Goal: Information Seeking & Learning: Learn about a topic

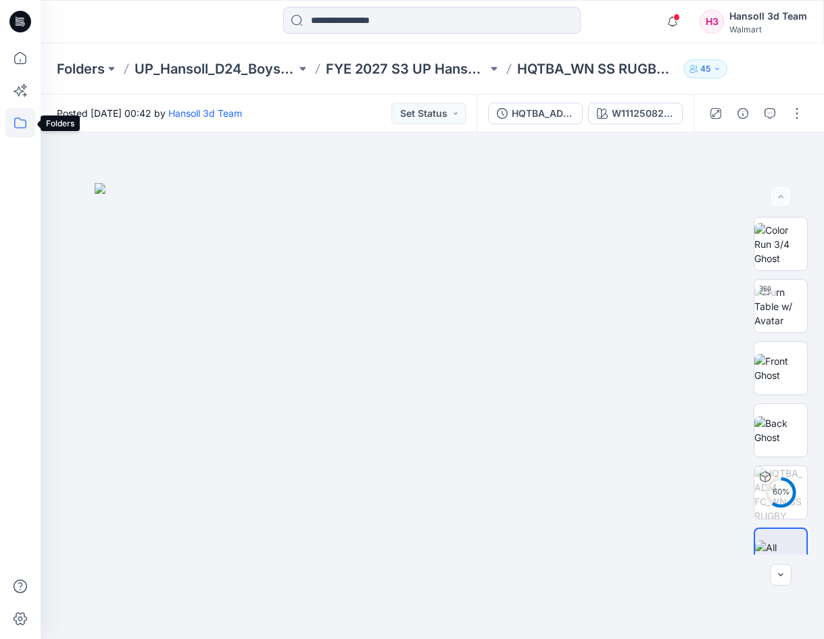
click at [17, 128] on icon at bounding box center [20, 123] width 12 height 11
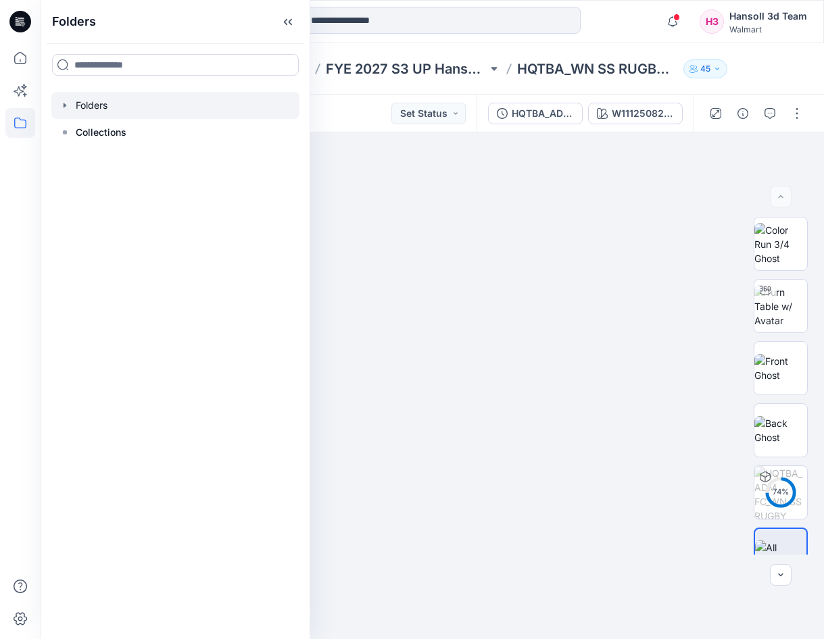
click at [66, 101] on icon "button" at bounding box center [64, 105] width 11 height 11
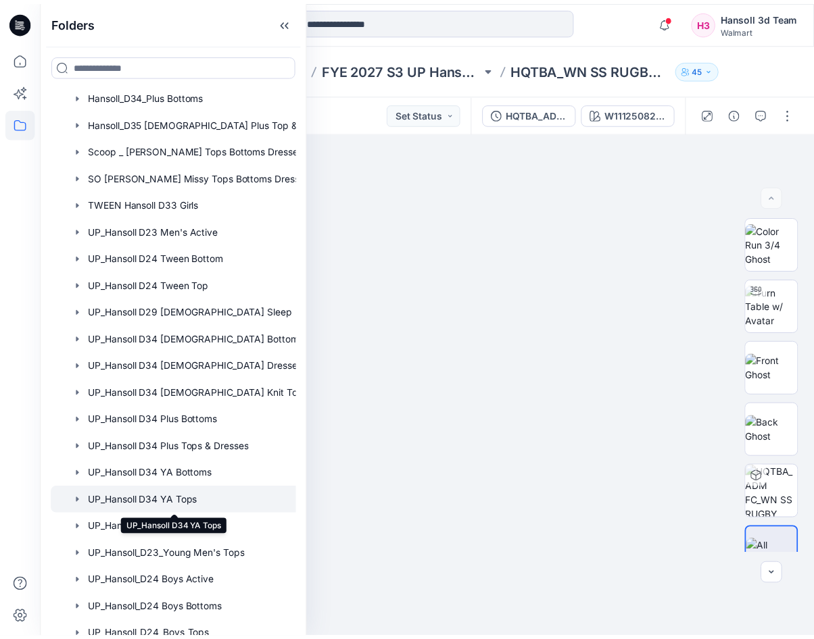
scroll to position [780, 0]
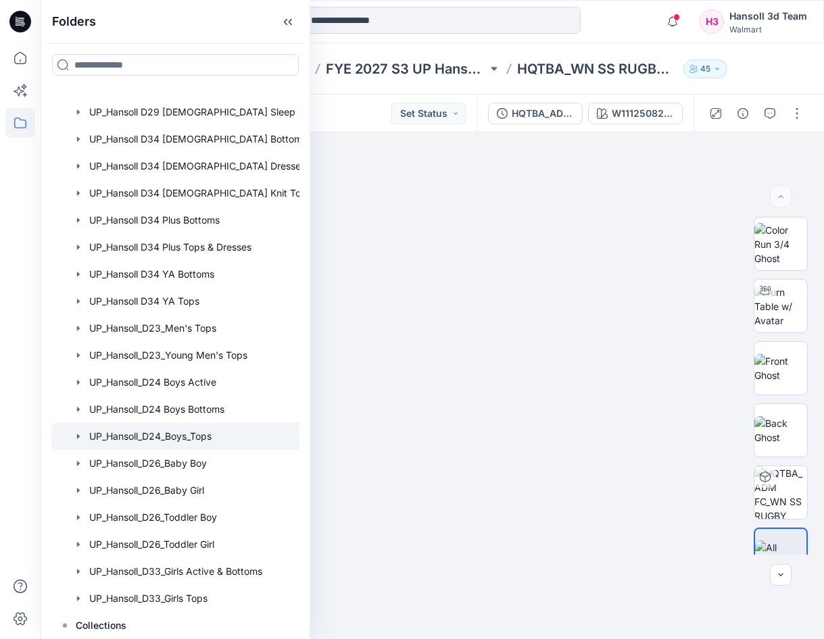
click at [204, 427] on div at bounding box center [192, 436] width 283 height 27
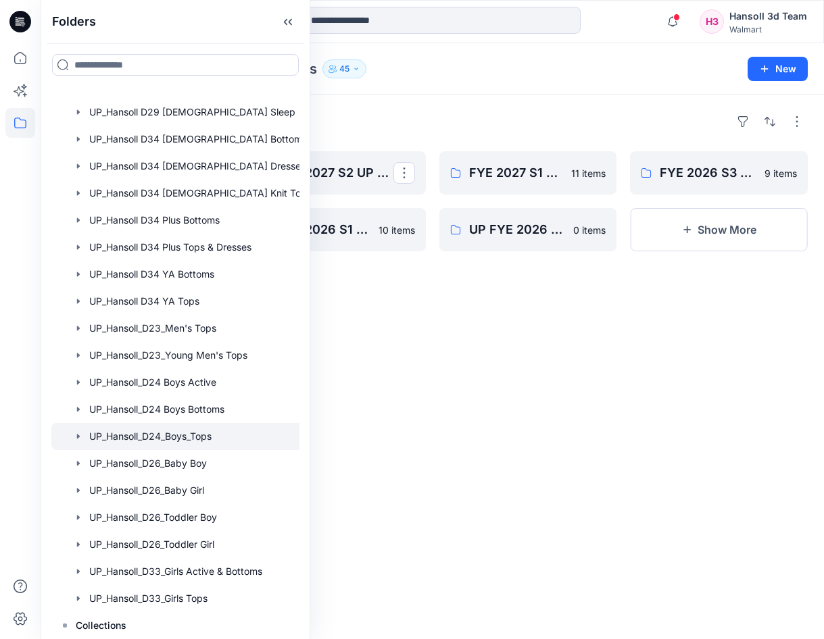
click at [419, 412] on div "Folders FYE 2027 S3 UP Hansoll Boys Tops 12 items FYE 2026 S4 UP Hansoll Boys T…" at bounding box center [432, 367] width 783 height 545
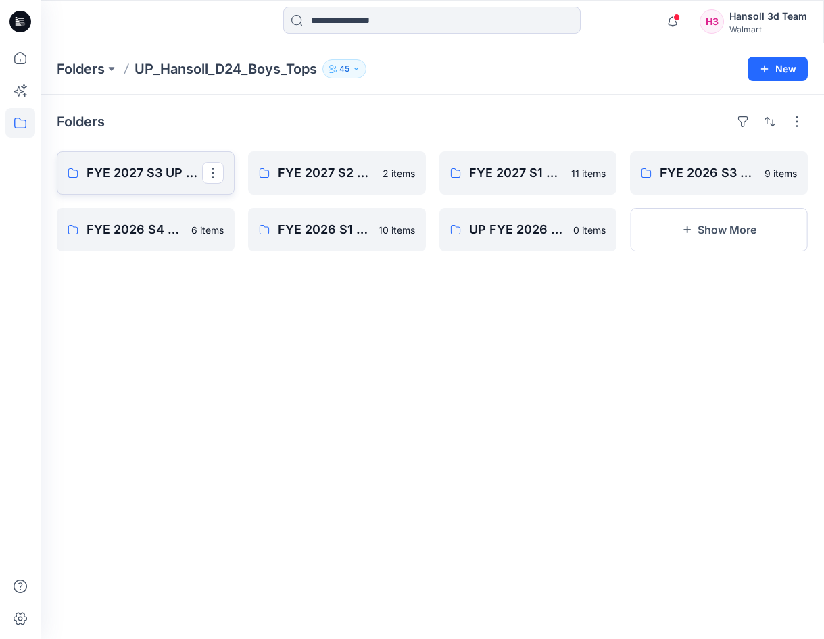
click at [128, 172] on p "FYE 2027 S3 UP Hansoll Boys Tops" at bounding box center [145, 173] width 116 height 19
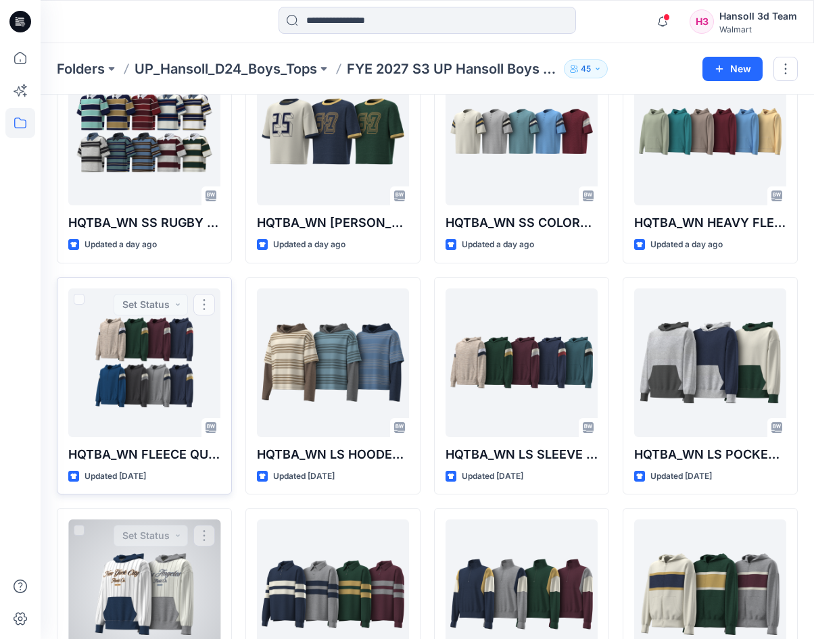
scroll to position [210, 0]
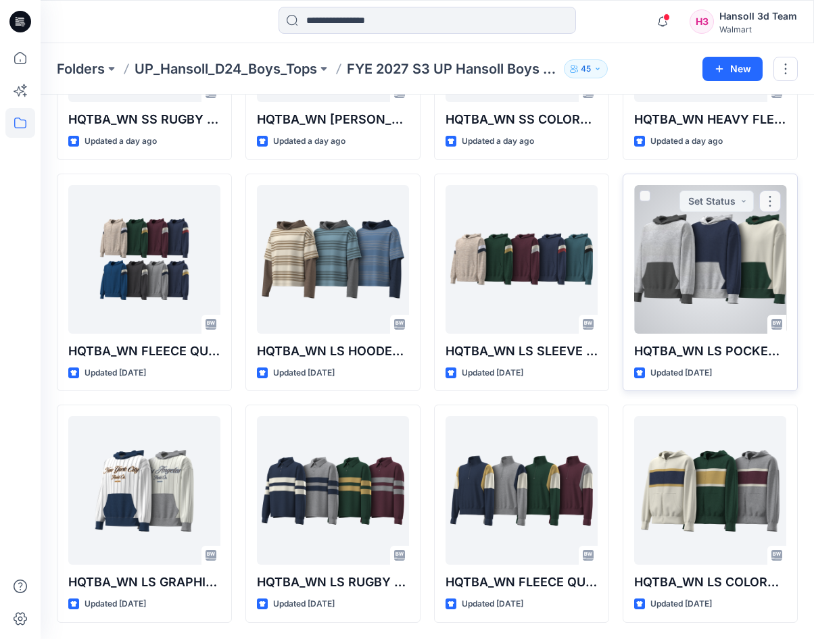
click at [708, 272] on div at bounding box center [710, 259] width 152 height 149
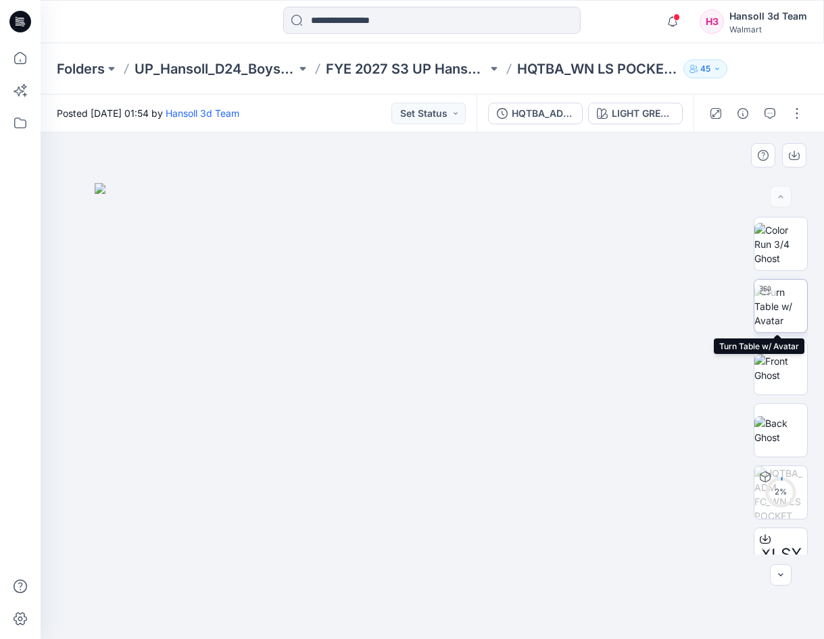
click at [772, 292] on div at bounding box center [765, 291] width 22 height 22
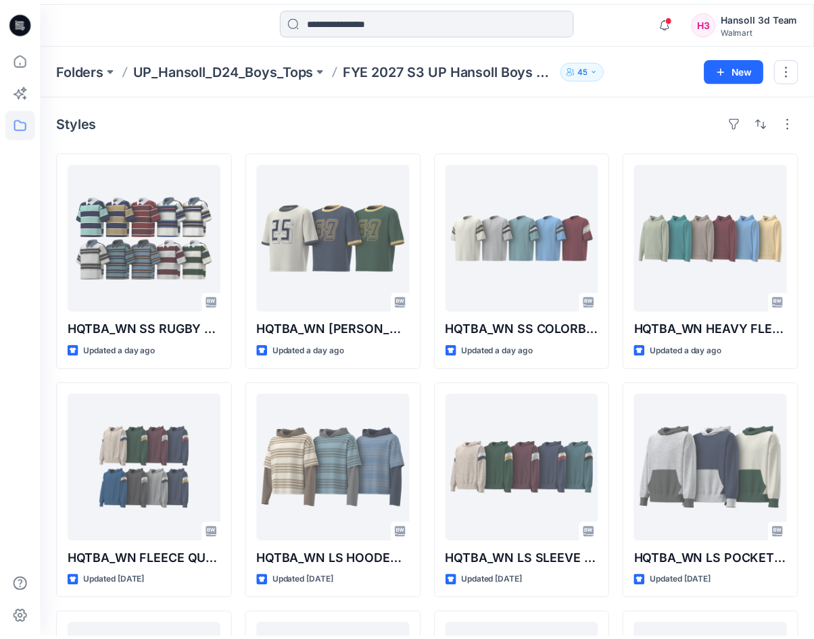
scroll to position [210, 0]
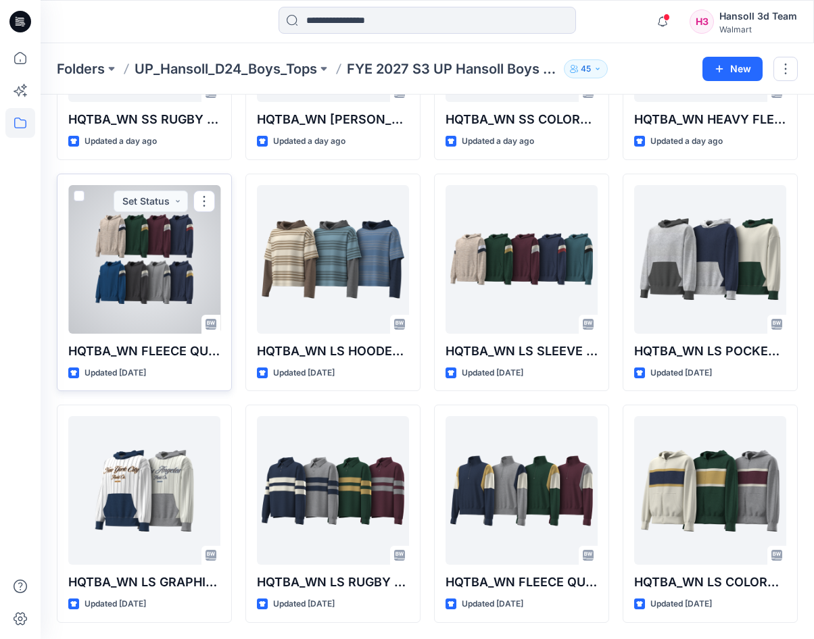
click at [167, 261] on div at bounding box center [144, 259] width 152 height 149
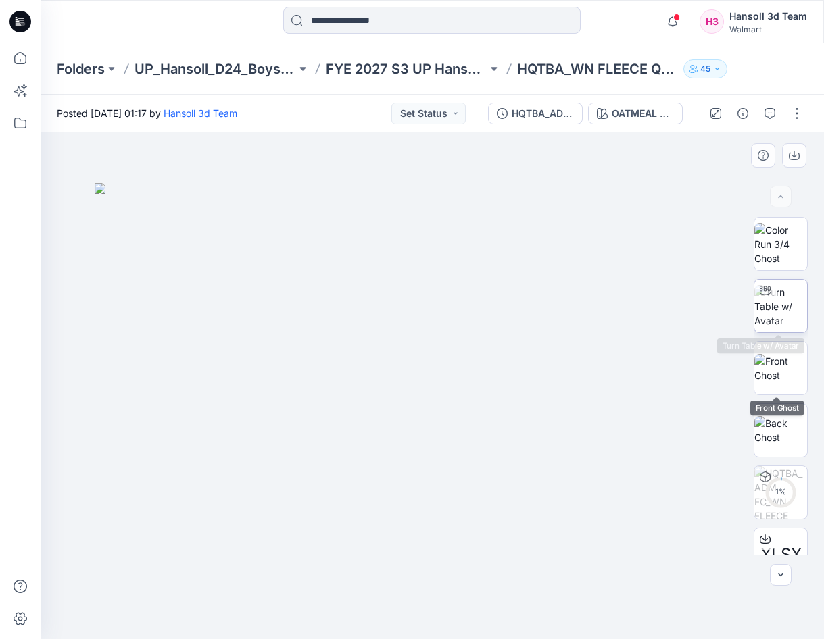
click at [788, 314] on img at bounding box center [780, 306] width 53 height 43
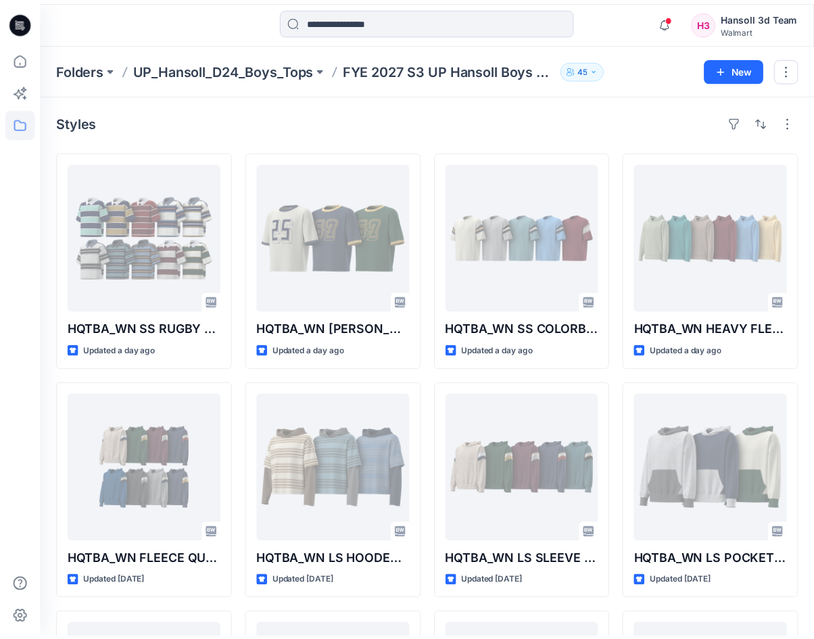
scroll to position [210, 0]
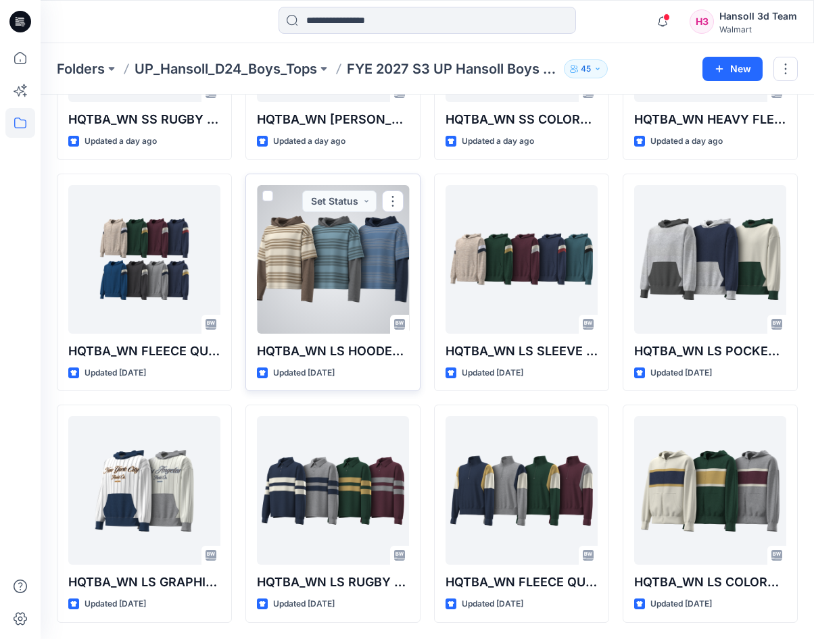
click at [362, 263] on div at bounding box center [333, 259] width 152 height 149
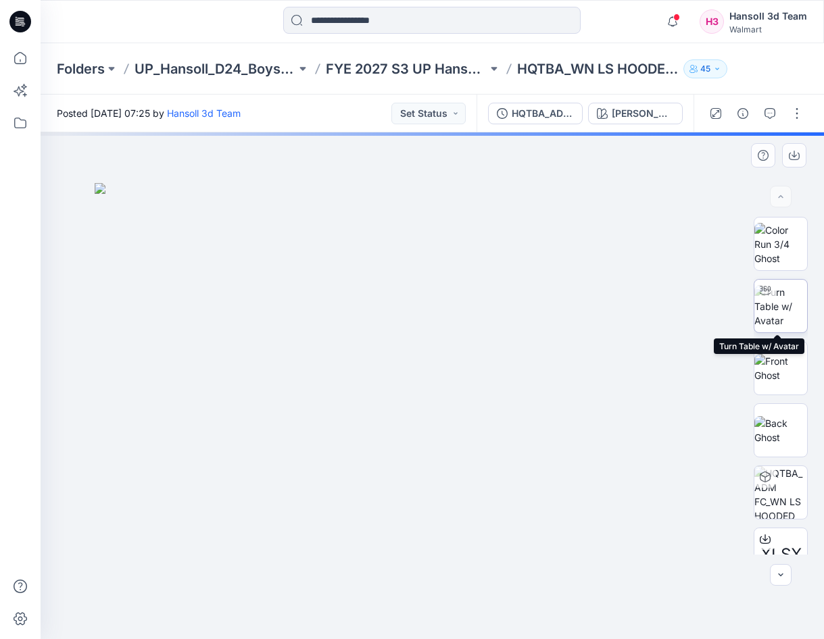
click at [783, 306] on img at bounding box center [780, 306] width 53 height 43
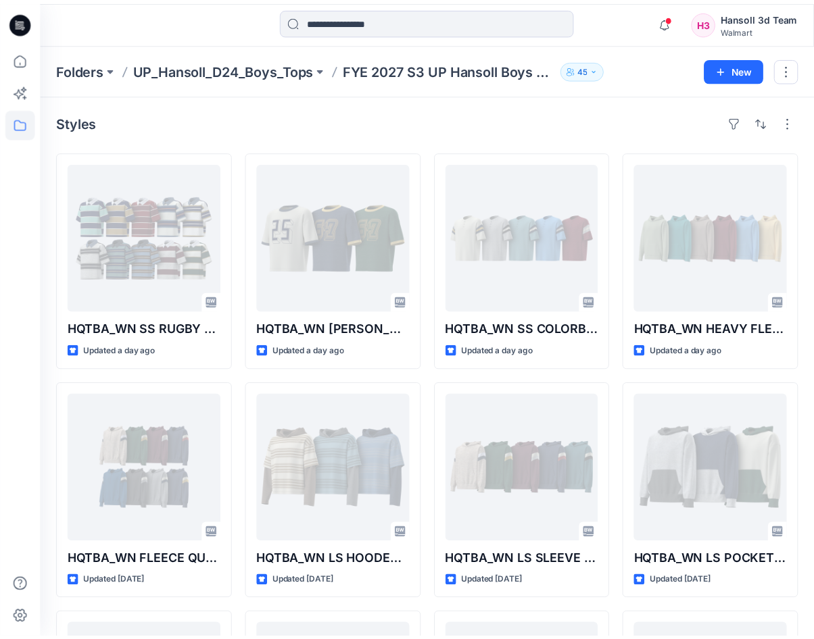
scroll to position [210, 0]
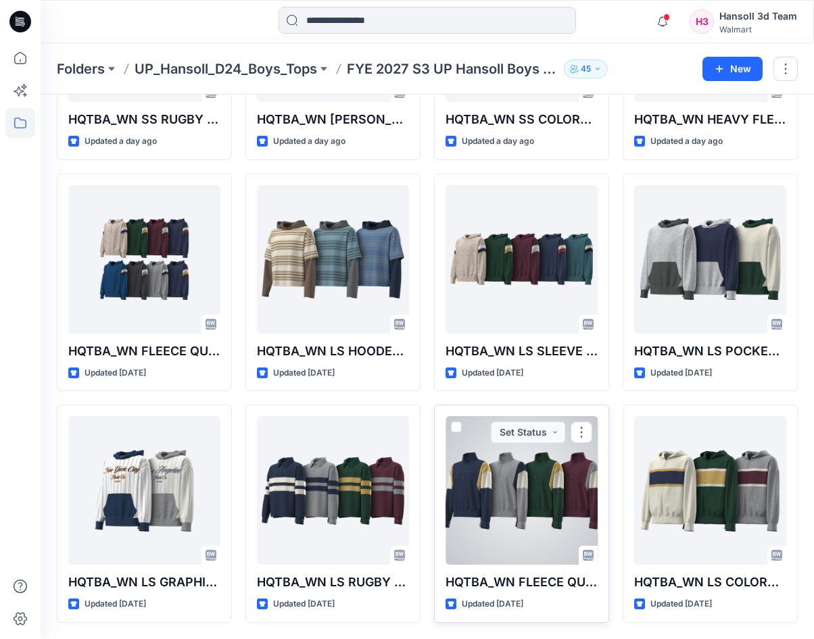
click at [528, 485] on div at bounding box center [521, 490] width 152 height 149
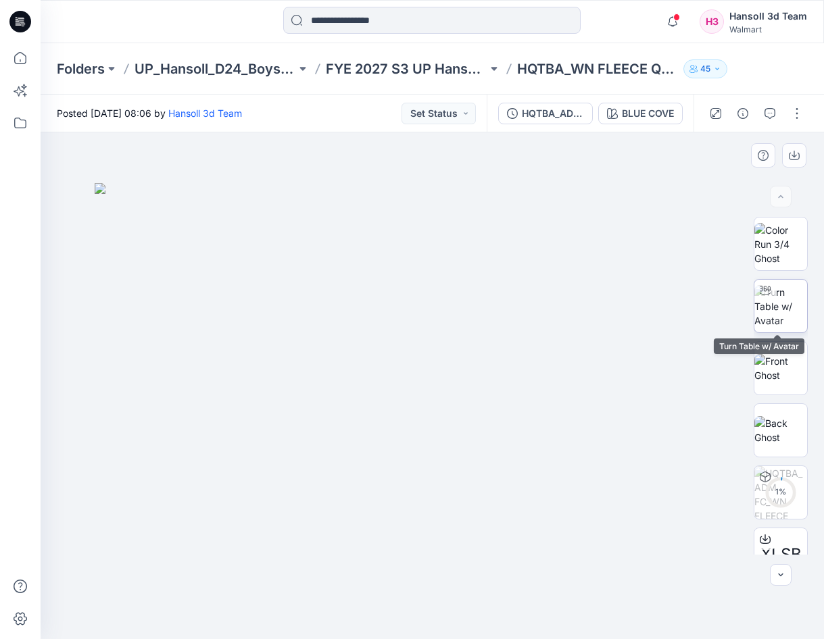
click at [791, 294] on img at bounding box center [780, 306] width 53 height 43
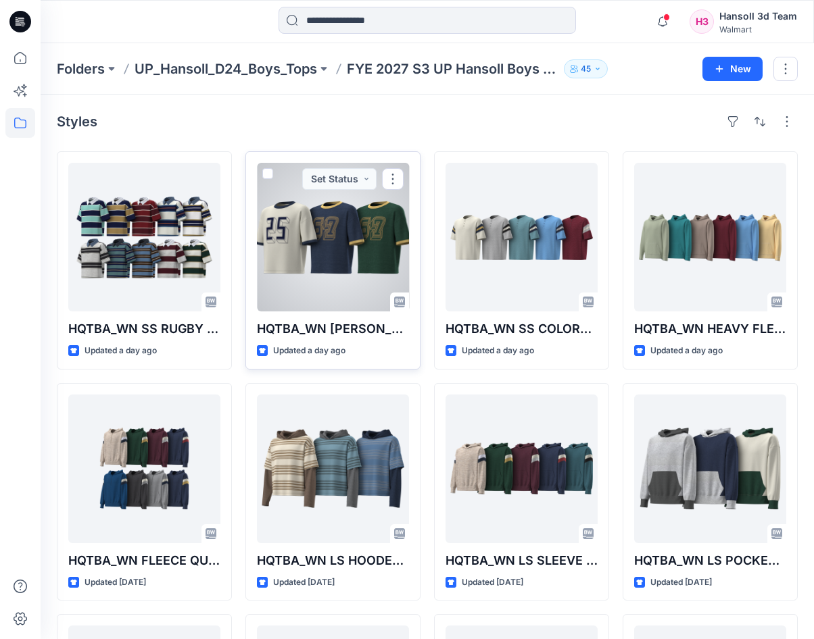
click at [353, 245] on div at bounding box center [333, 237] width 152 height 149
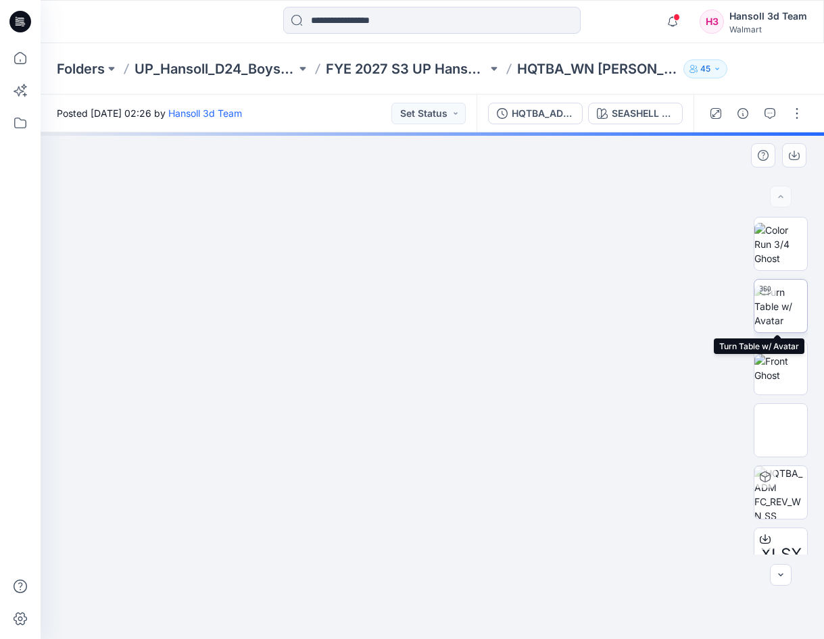
click at [777, 302] on img at bounding box center [780, 306] width 53 height 43
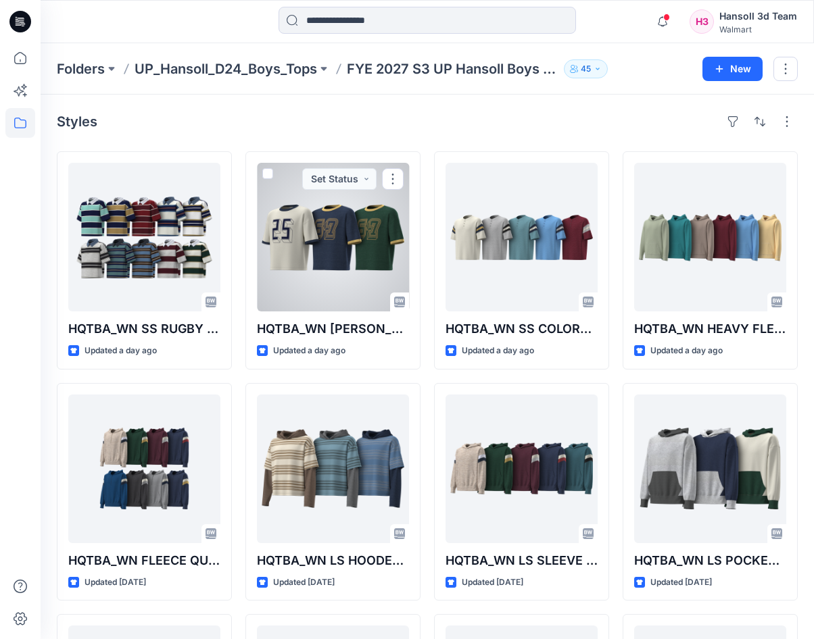
click at [359, 261] on div at bounding box center [333, 237] width 152 height 149
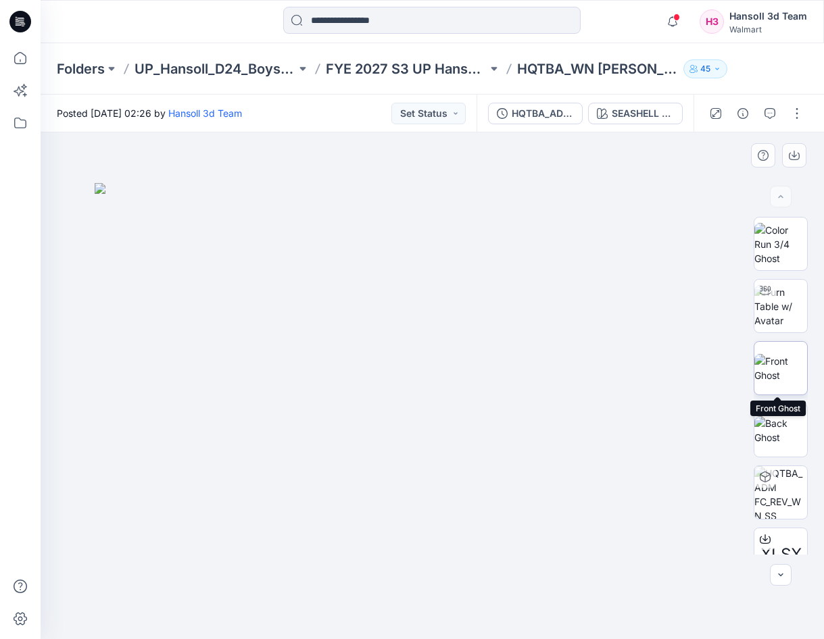
click at [774, 377] on img at bounding box center [780, 368] width 53 height 28
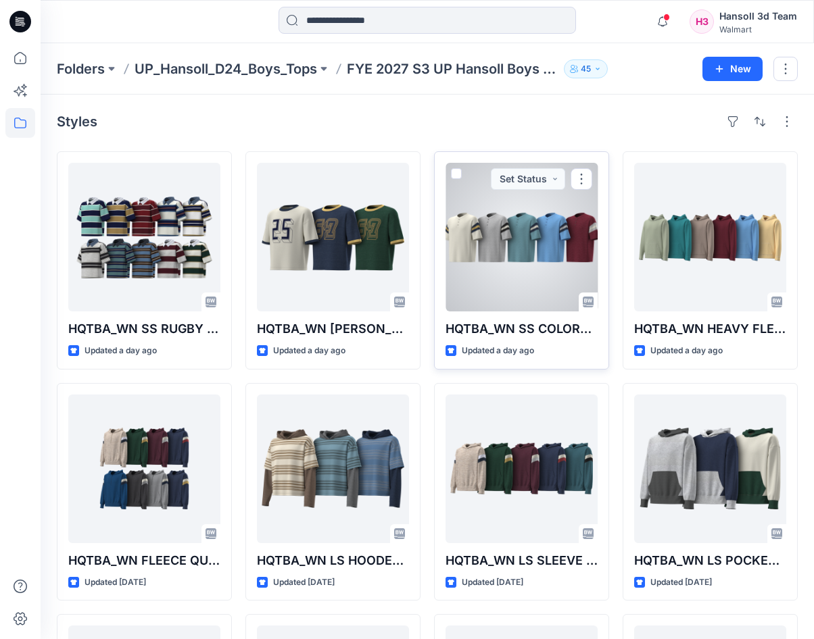
click at [521, 230] on div at bounding box center [521, 237] width 152 height 149
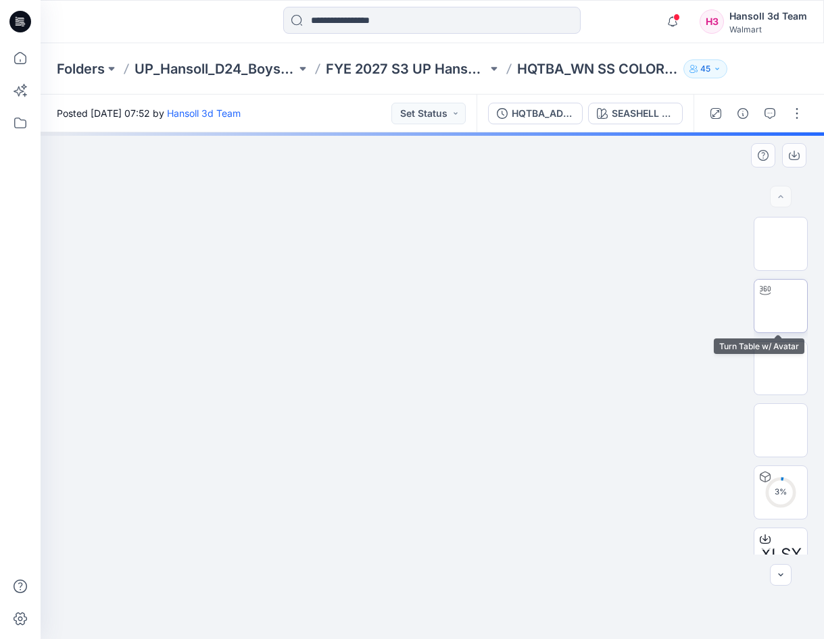
click at [781, 306] on img at bounding box center [781, 306] width 0 height 0
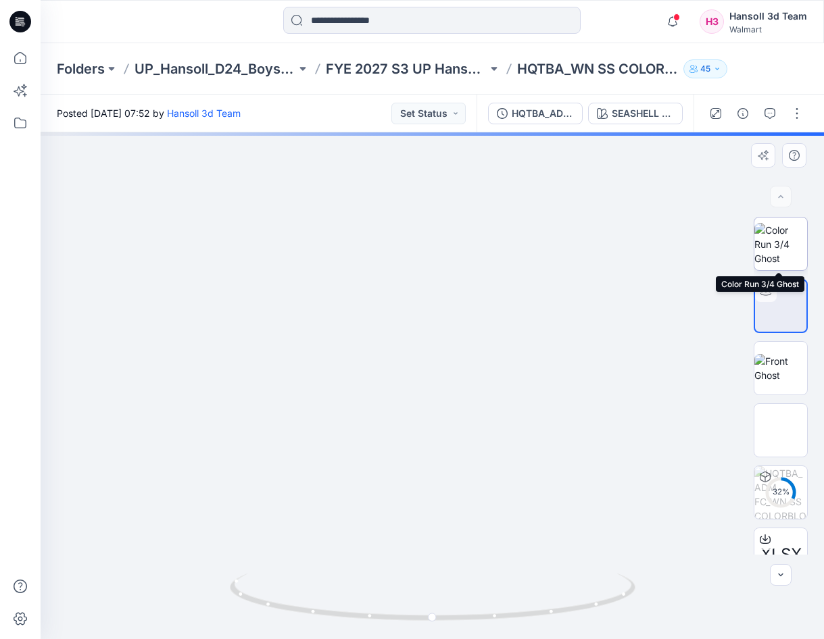
click at [781, 243] on img at bounding box center [780, 244] width 53 height 43
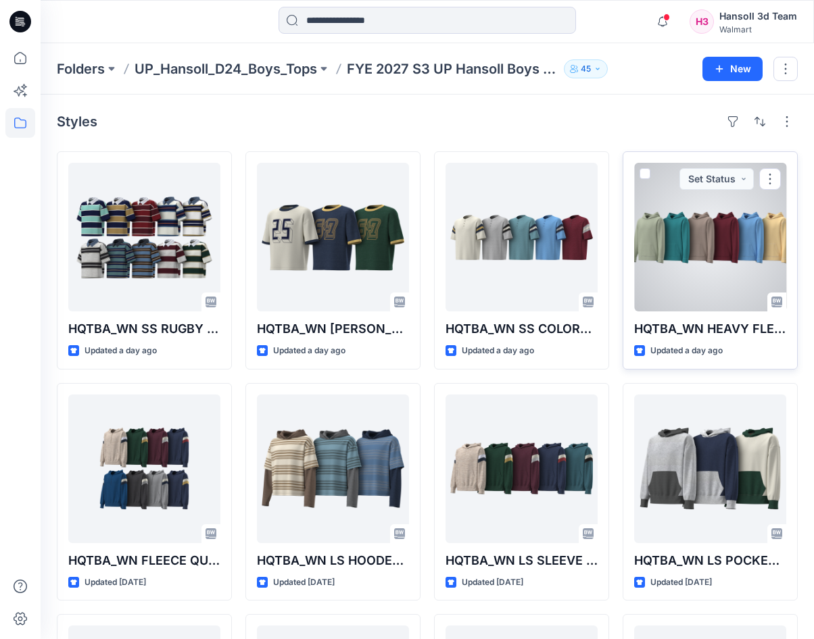
click at [709, 228] on div at bounding box center [710, 237] width 152 height 149
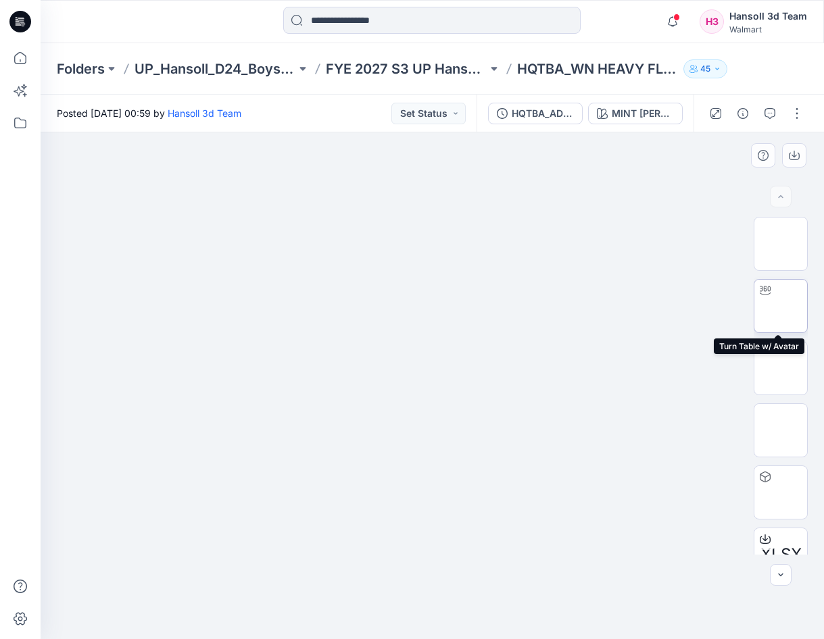
click at [781, 306] on img at bounding box center [781, 306] width 0 height 0
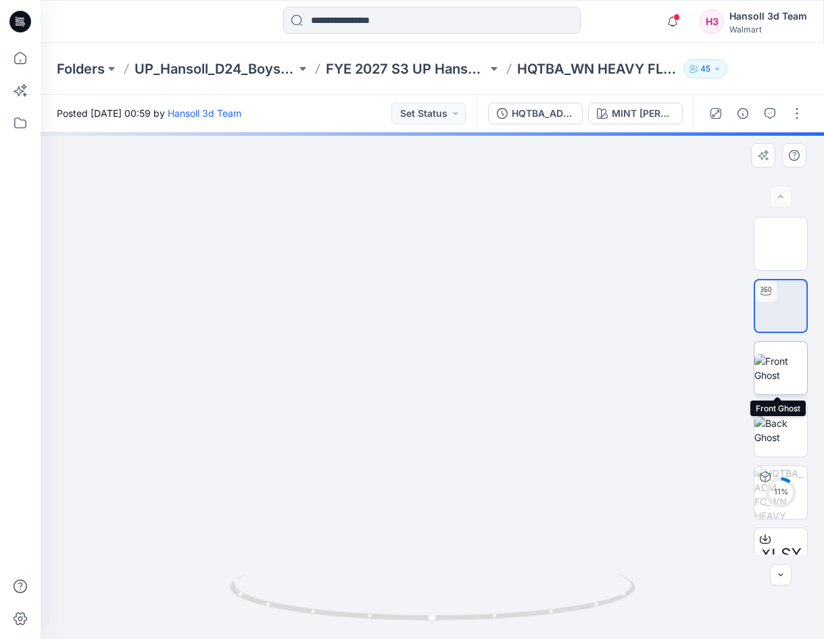
click at [774, 364] on img at bounding box center [780, 368] width 53 height 28
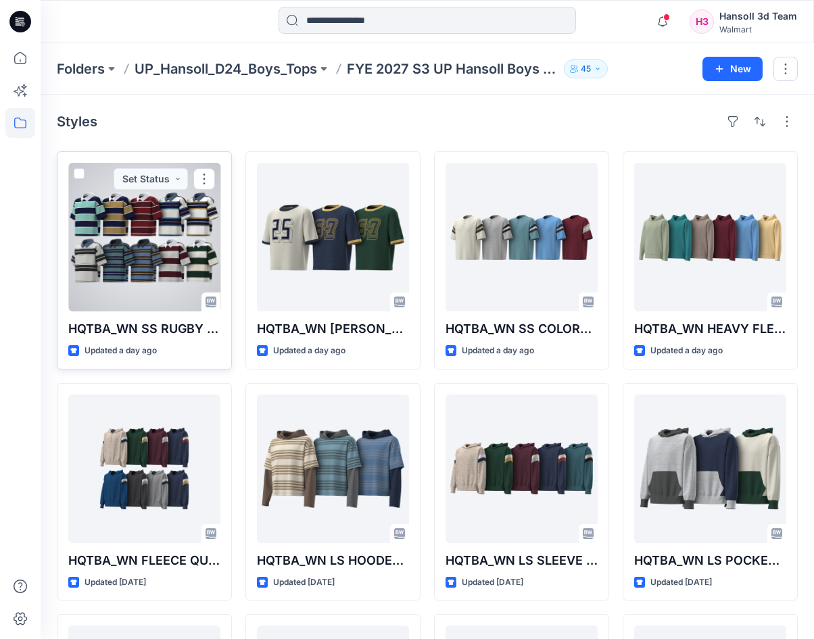
click at [162, 239] on div at bounding box center [144, 237] width 152 height 149
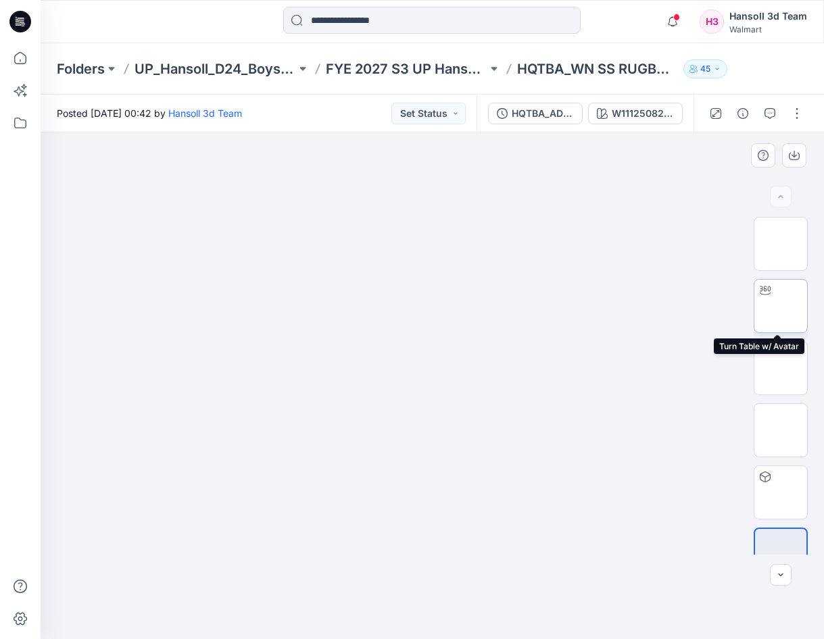
click at [781, 306] on img at bounding box center [781, 306] width 0 height 0
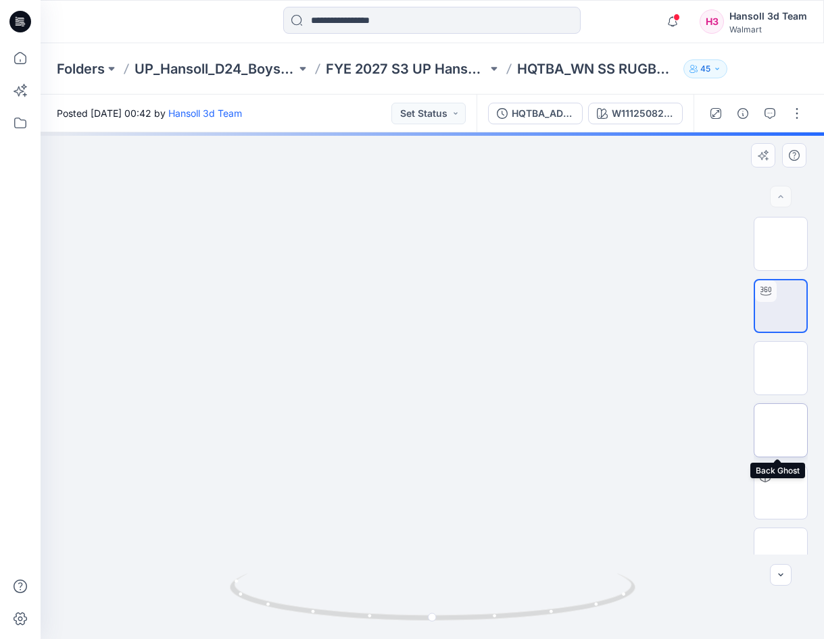
click at [781, 431] on img at bounding box center [781, 431] width 0 height 0
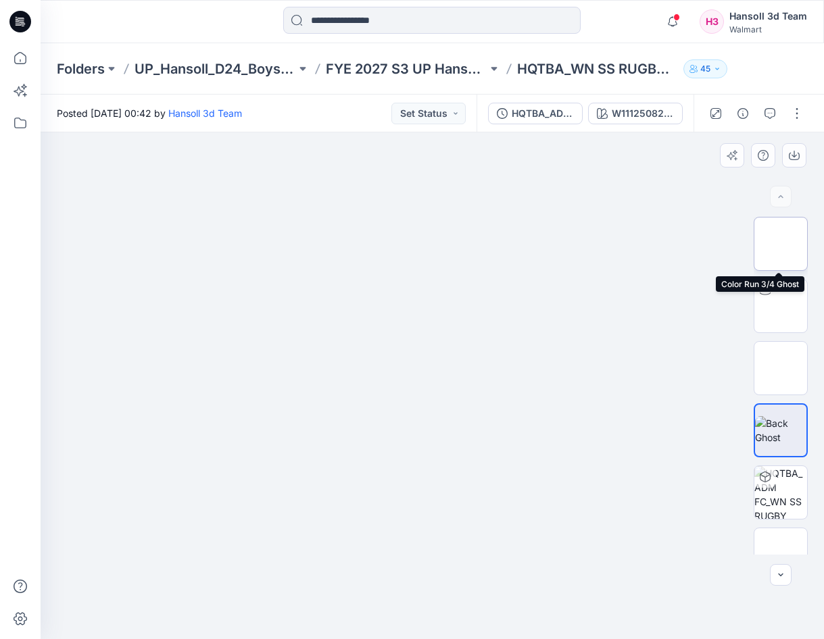
click at [781, 244] on img at bounding box center [781, 244] width 0 height 0
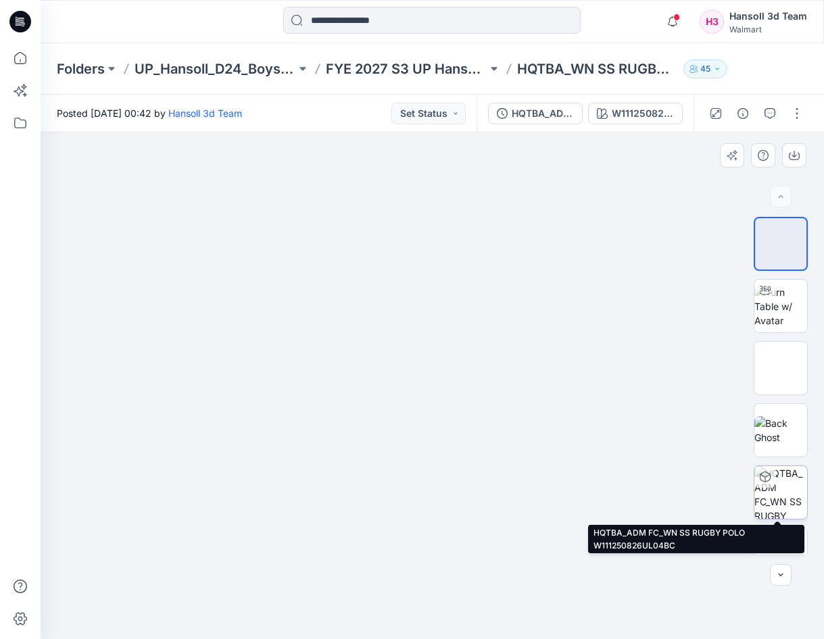
click at [777, 500] on img at bounding box center [780, 492] width 53 height 53
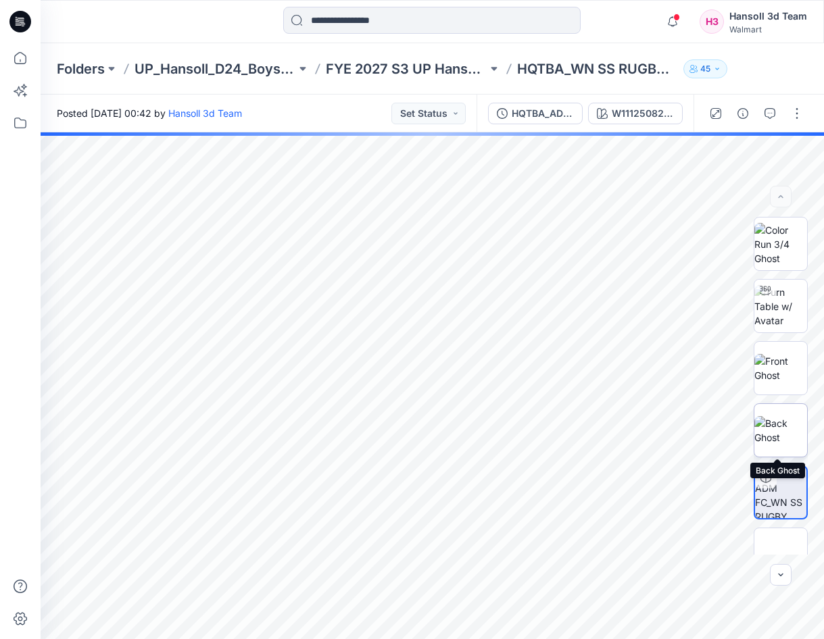
click at [785, 428] on img at bounding box center [780, 430] width 53 height 28
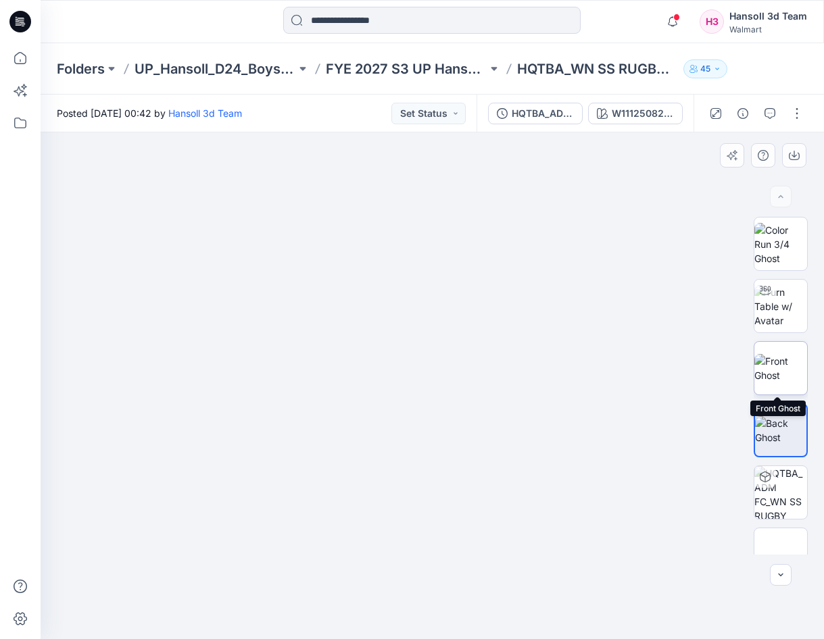
click at [785, 363] on img at bounding box center [780, 368] width 53 height 28
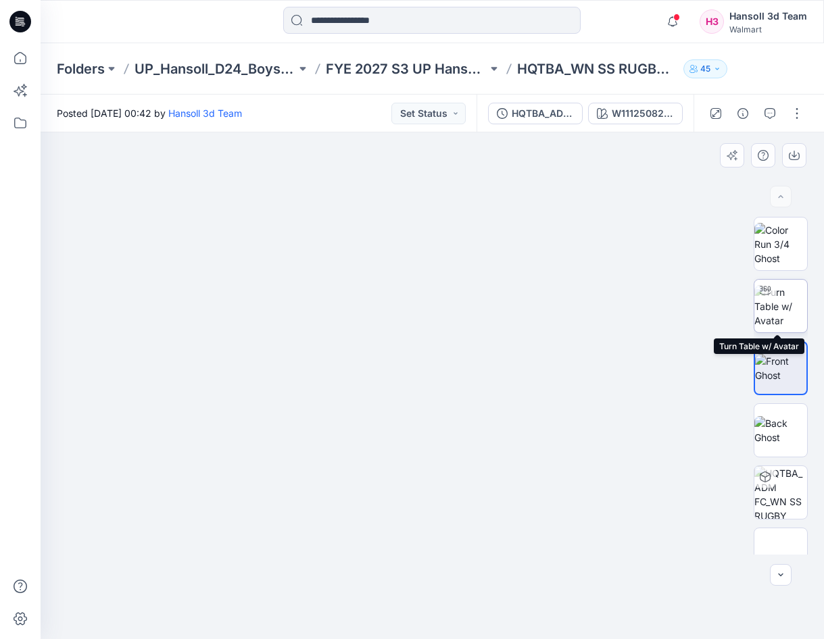
click at [782, 310] on img at bounding box center [780, 306] width 53 height 43
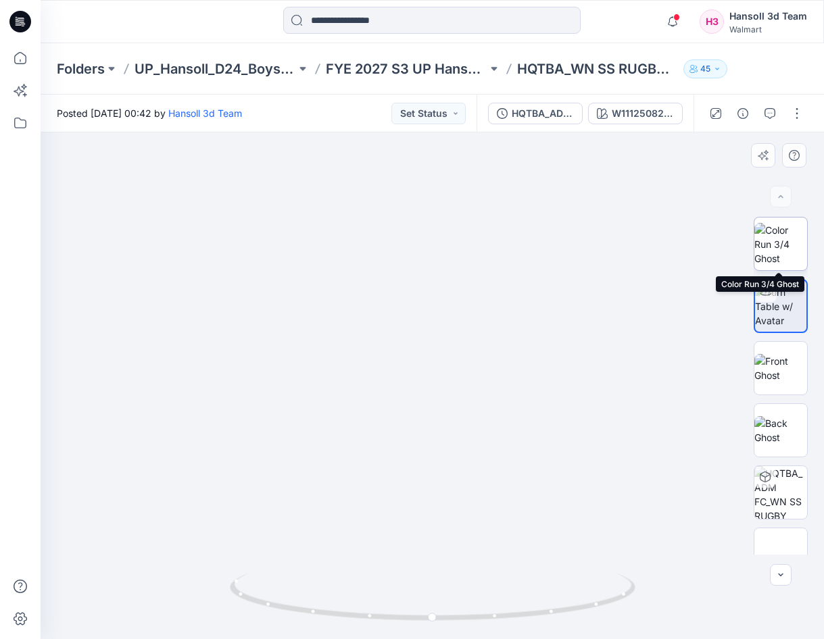
click at [782, 247] on img at bounding box center [780, 244] width 53 height 43
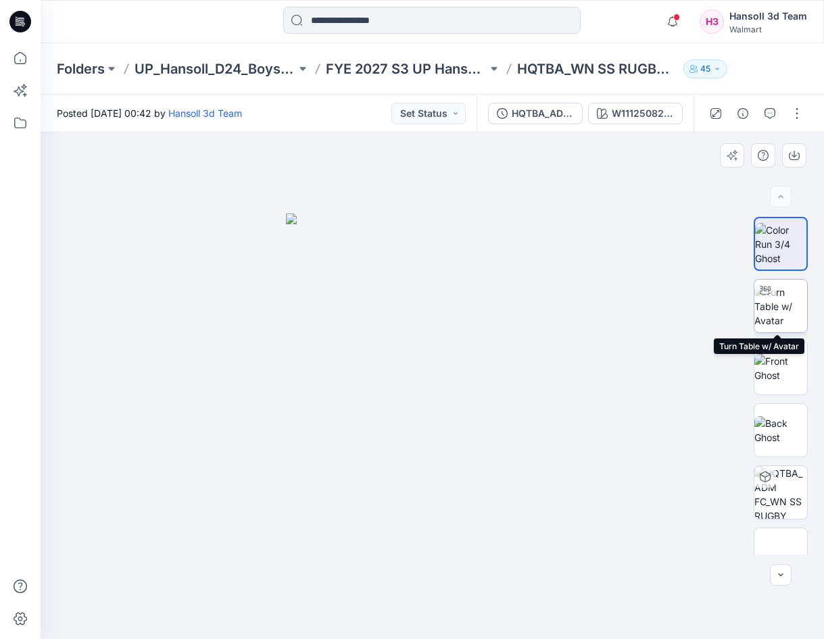
click at [780, 305] on img at bounding box center [780, 306] width 53 height 43
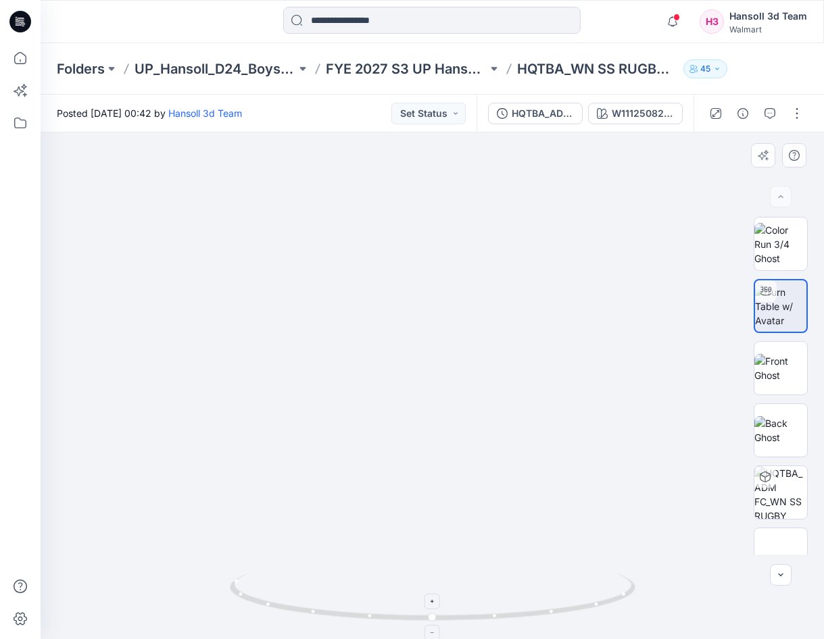
drag, startPoint x: 456, startPoint y: 255, endPoint x: 429, endPoint y: 591, distance: 337.6
click at [429, 530] on img at bounding box center [404, 247] width 1615 height 785
drag, startPoint x: 440, startPoint y: 614, endPoint x: 514, endPoint y: 614, distance: 74.3
click at [506, 614] on icon at bounding box center [434, 599] width 409 height 51
drag, startPoint x: 505, startPoint y: 616, endPoint x: 426, endPoint y: 603, distance: 80.2
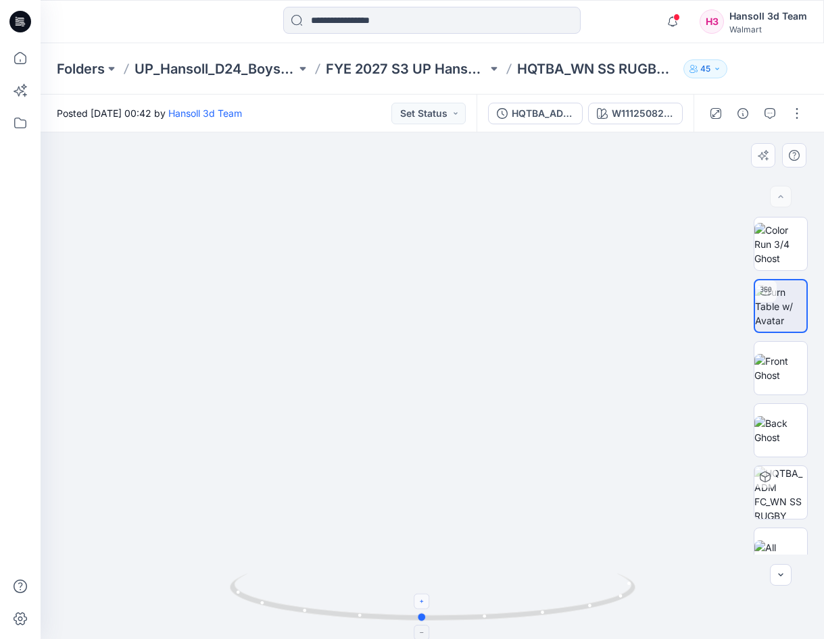
click at [426, 603] on icon at bounding box center [434, 599] width 409 height 51
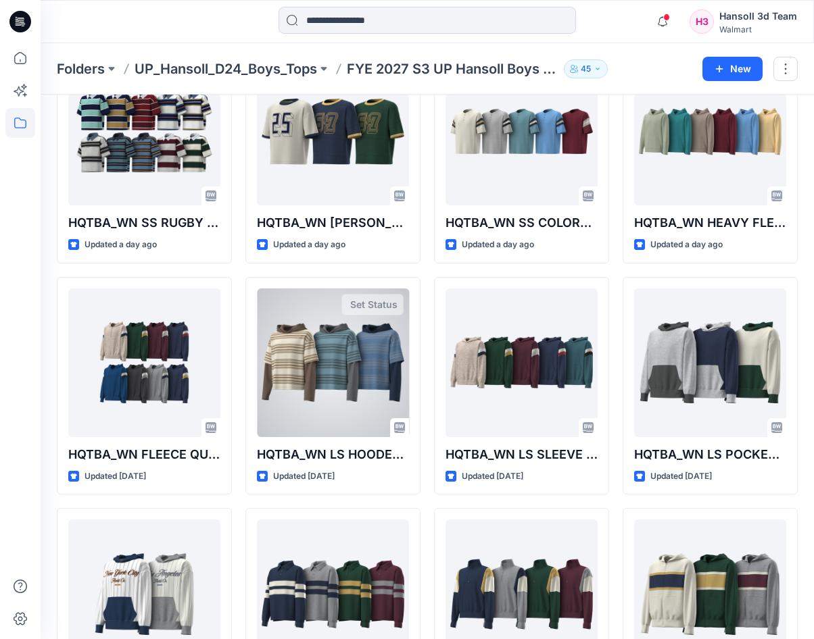
scroll to position [210, 0]
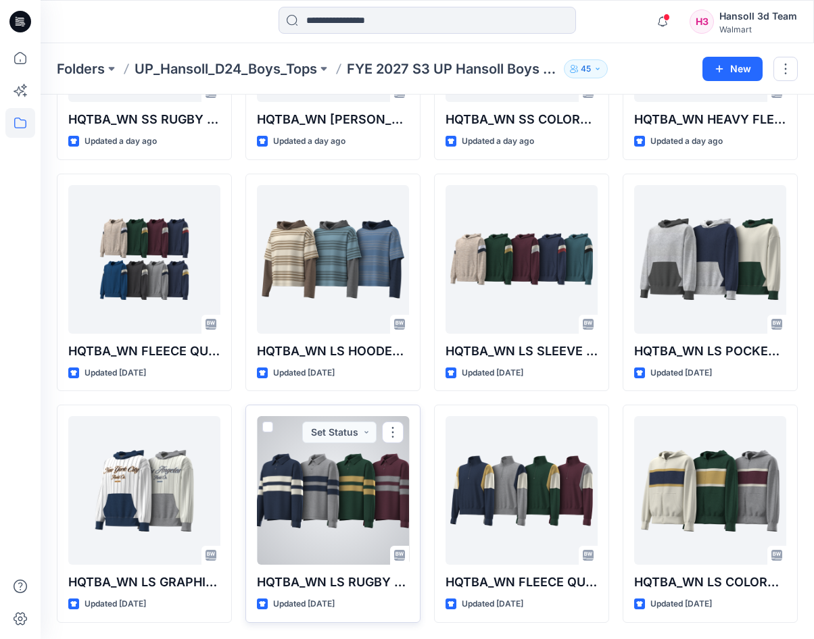
click at [323, 502] on div at bounding box center [333, 490] width 152 height 149
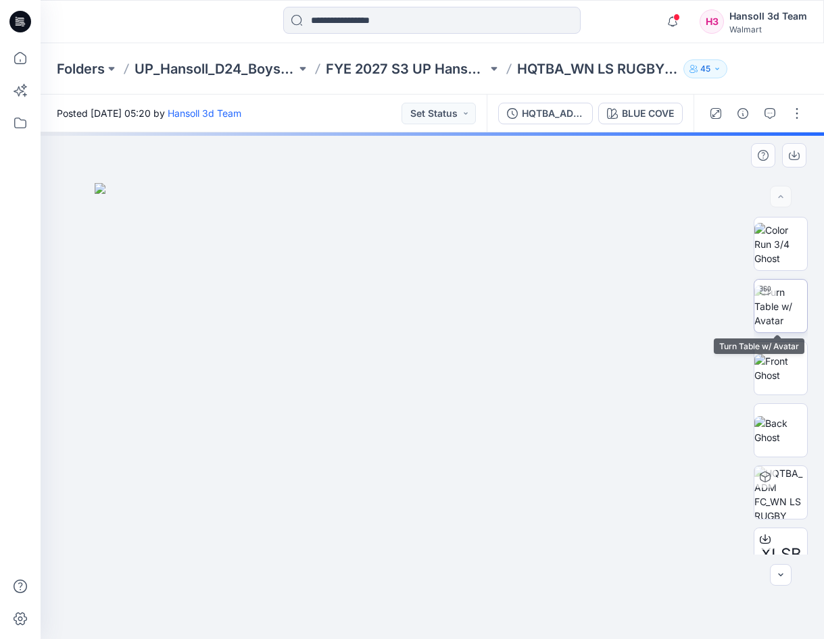
click at [785, 300] on img at bounding box center [780, 306] width 53 height 43
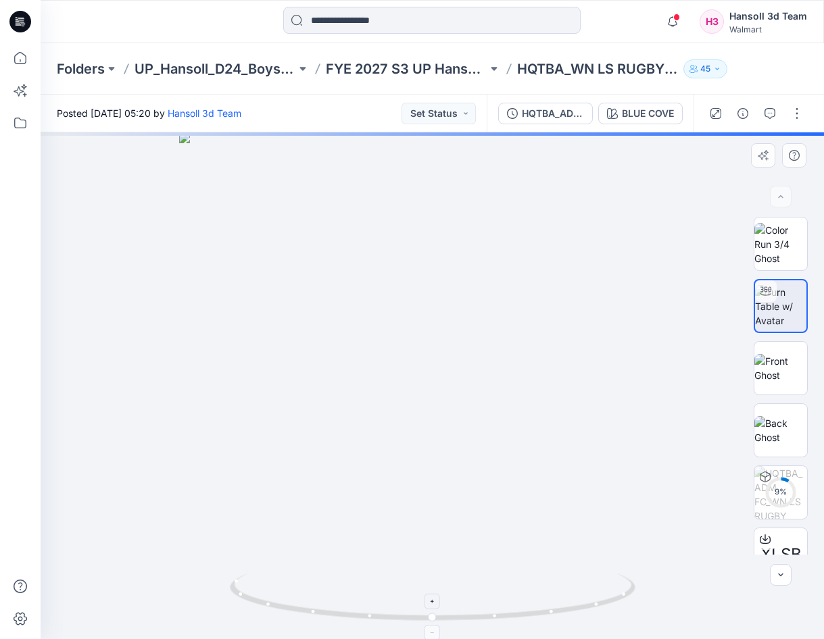
click at [476, 590] on icon at bounding box center [434, 599] width 409 height 51
drag, startPoint x: 475, startPoint y: 615, endPoint x: 596, endPoint y: 613, distance: 121.0
click at [596, 613] on icon at bounding box center [434, 599] width 409 height 51
click at [597, 613] on icon at bounding box center [434, 599] width 409 height 51
drag, startPoint x: 558, startPoint y: 615, endPoint x: 661, endPoint y: 583, distance: 107.5
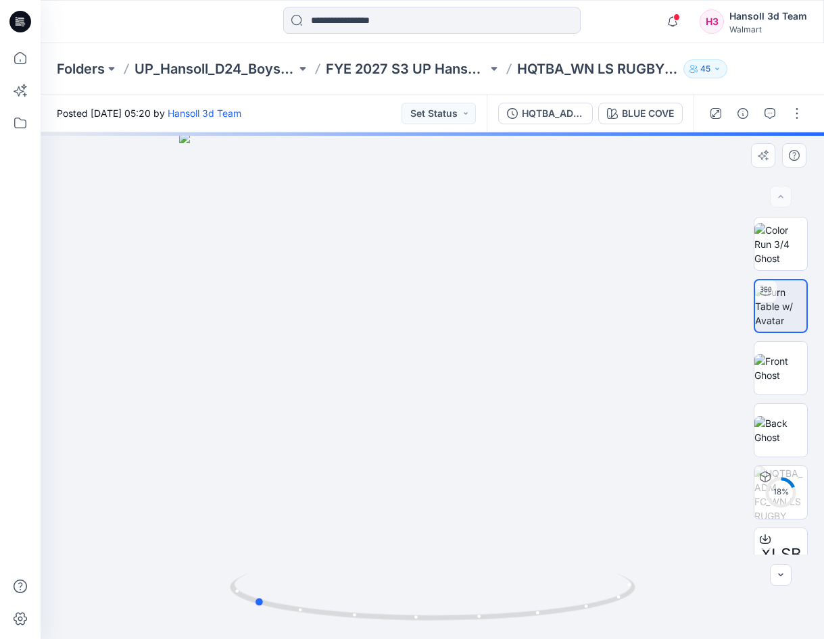
click at [661, 583] on div at bounding box center [432, 385] width 783 height 507
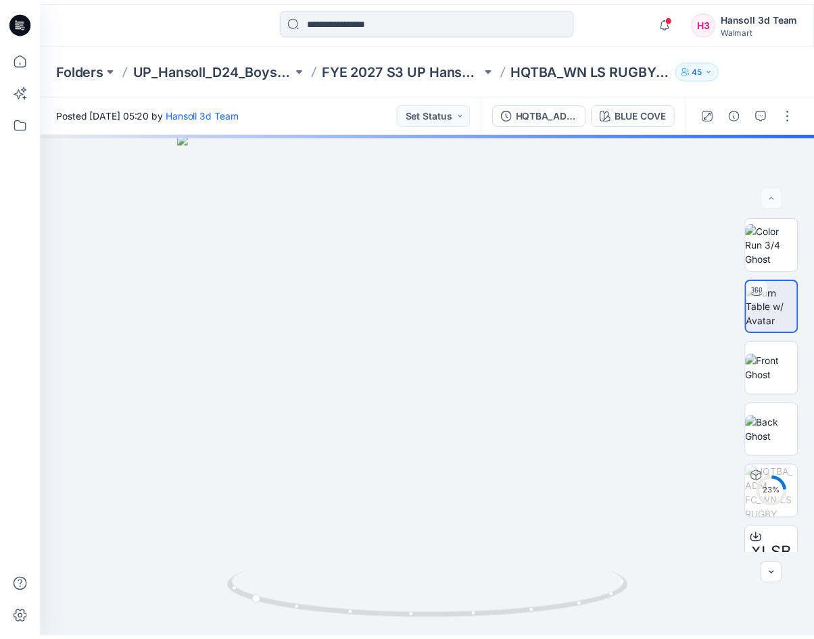
scroll to position [210, 0]
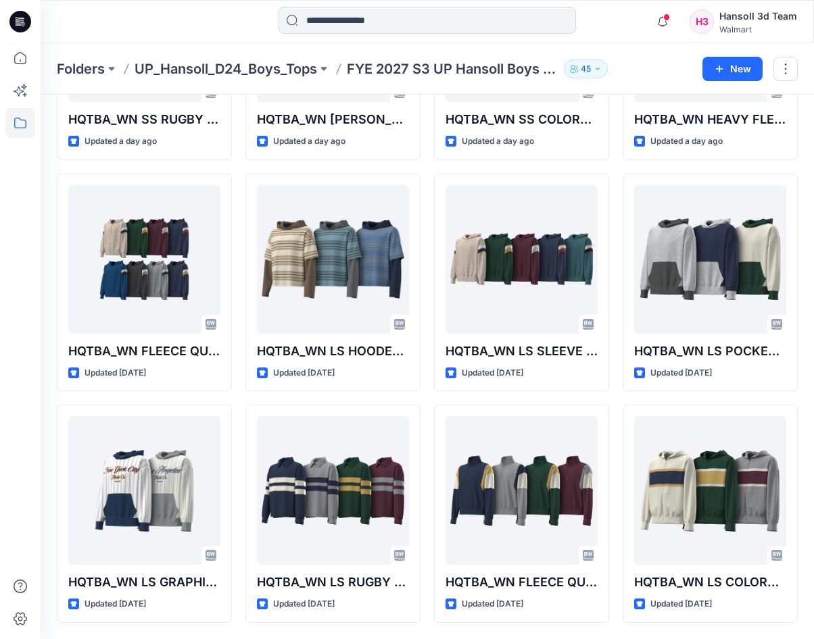
drag, startPoint x: 26, startPoint y: 452, endPoint x: 33, endPoint y: 452, distance: 7.4
click at [26, 451] on div at bounding box center [20, 341] width 30 height 596
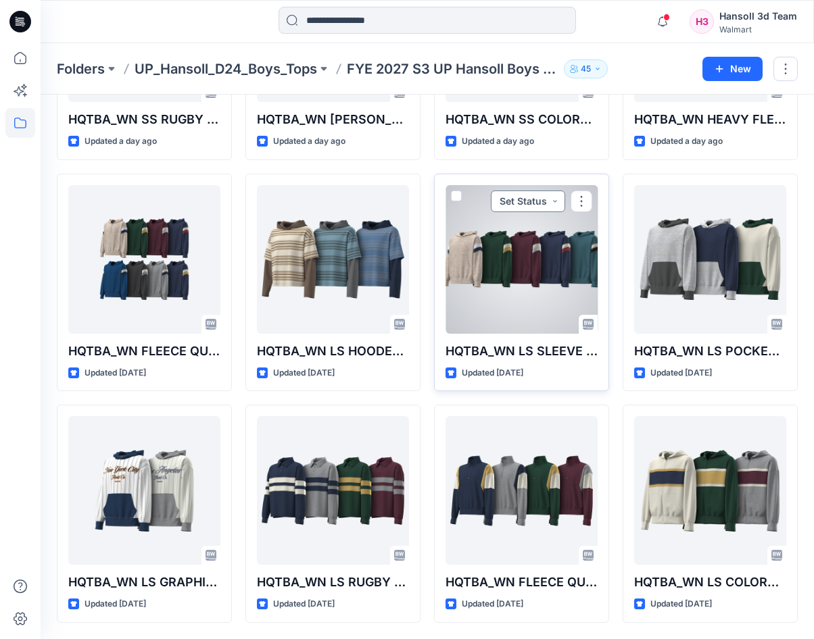
click at [554, 205] on button "Set Status" at bounding box center [528, 202] width 74 height 22
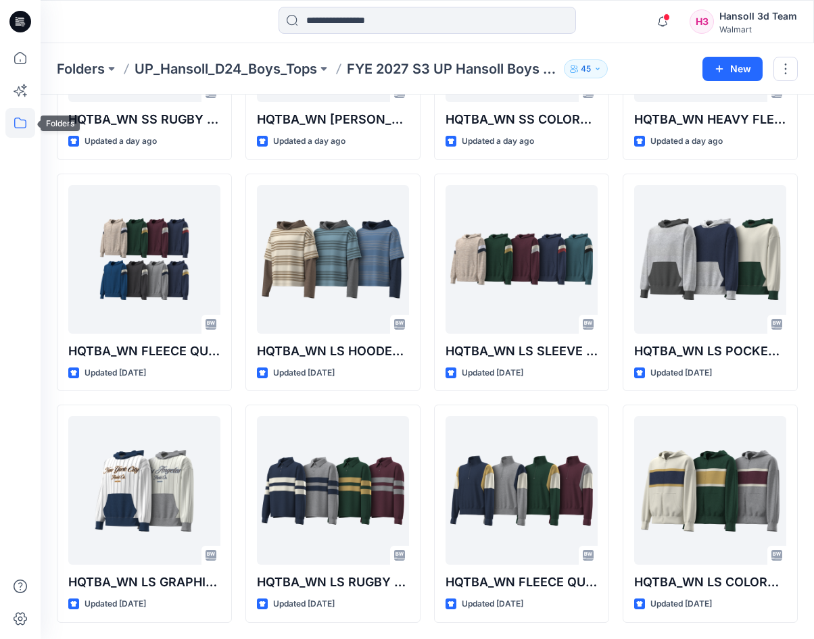
click at [20, 127] on icon at bounding box center [20, 123] width 30 height 30
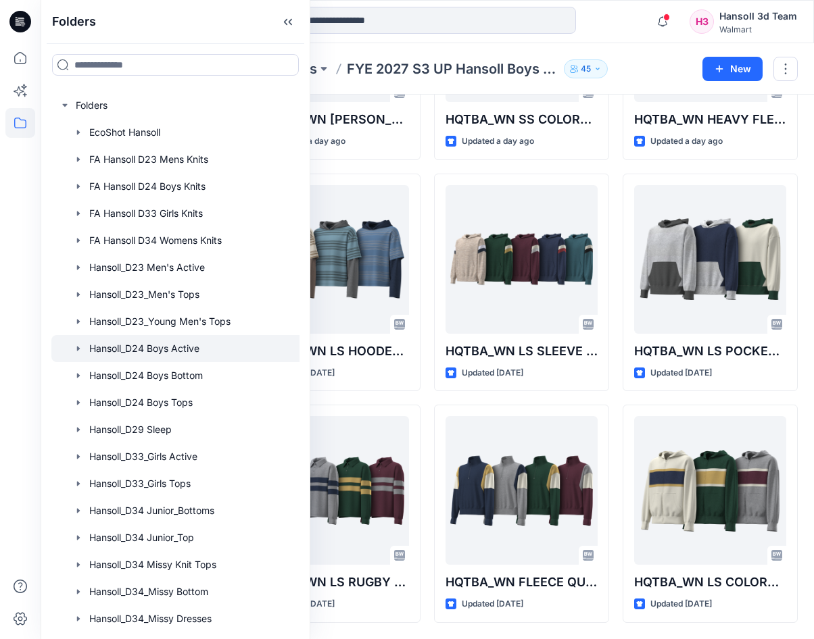
click at [172, 346] on div at bounding box center [199, 348] width 297 height 27
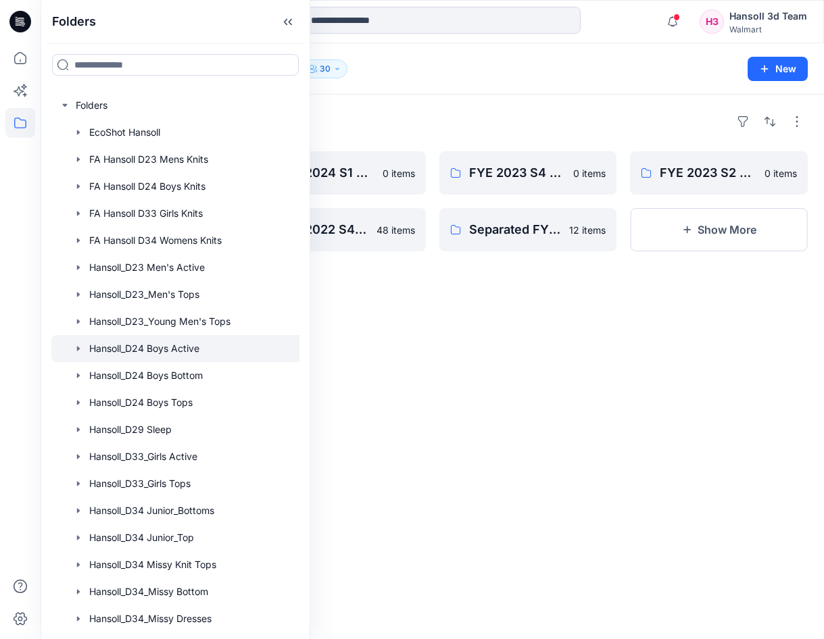
click at [568, 52] on div "Folders Hansoll_D24 Boys Active 30 New" at bounding box center [432, 68] width 783 height 51
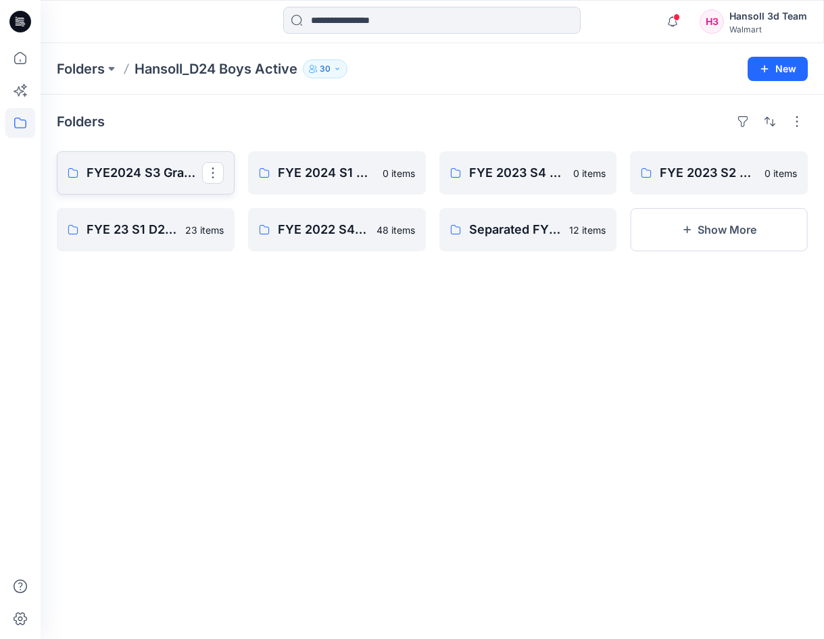
click at [170, 169] on p "FYE2024 S3 Grade/Jump Size review" at bounding box center [145, 173] width 116 height 19
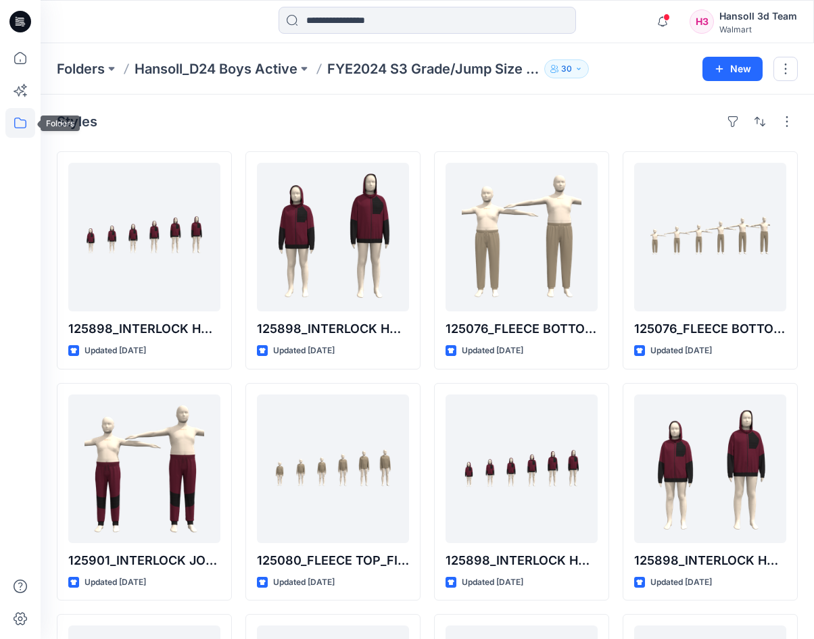
click at [10, 126] on icon at bounding box center [20, 123] width 30 height 30
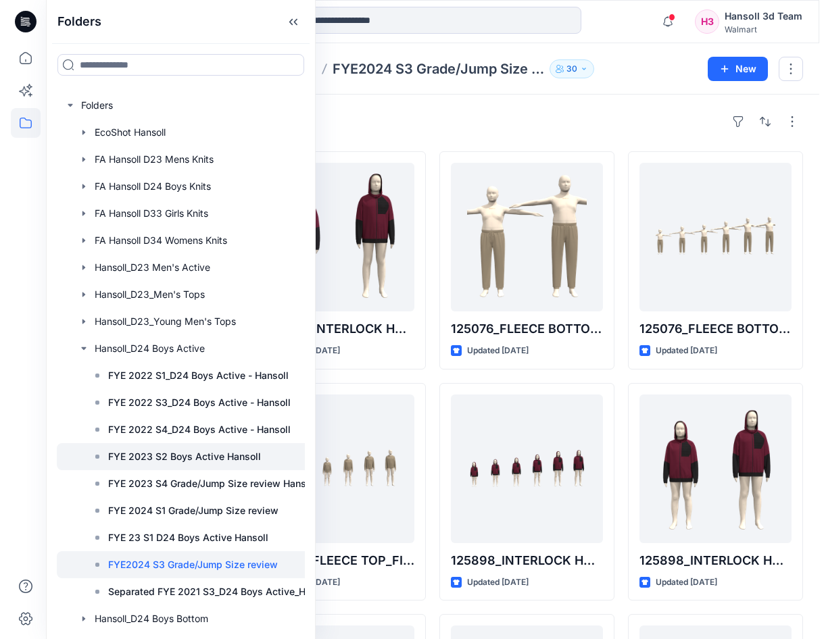
scroll to position [338, 0]
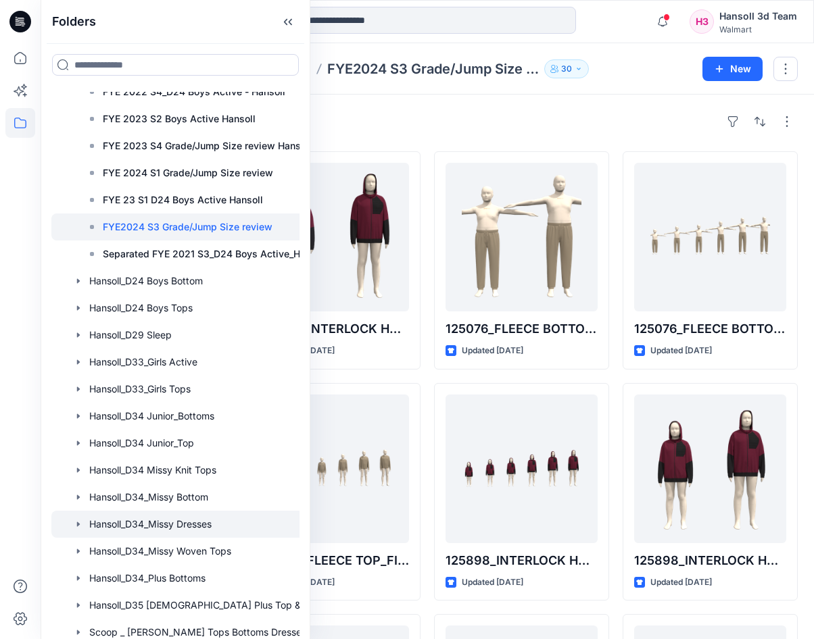
click at [127, 524] on div at bounding box center [199, 524] width 297 height 27
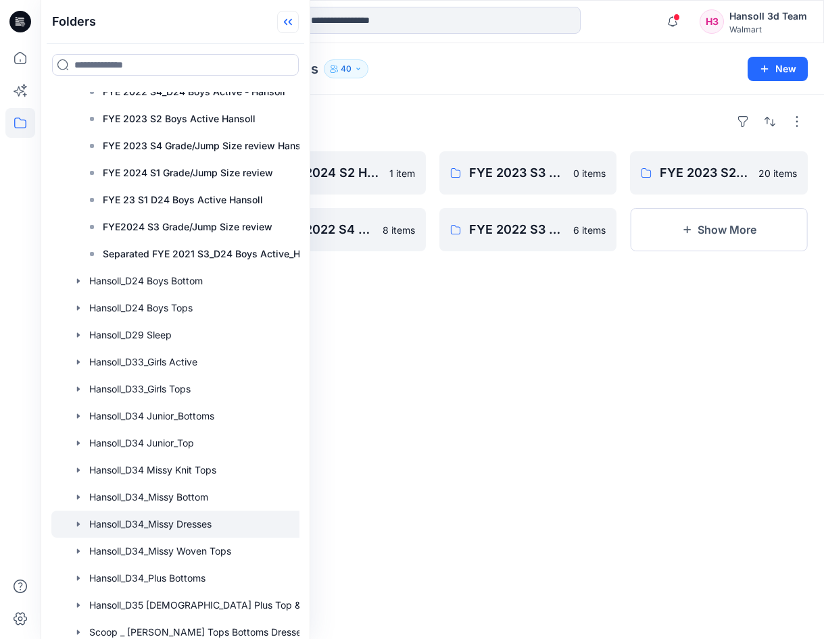
click at [285, 26] on icon at bounding box center [288, 22] width 22 height 22
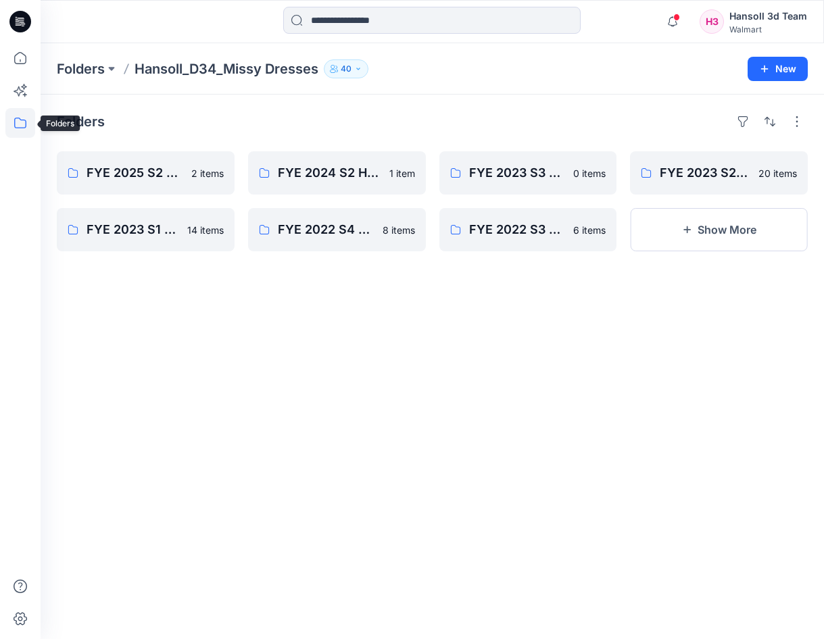
click at [28, 124] on icon at bounding box center [20, 123] width 30 height 30
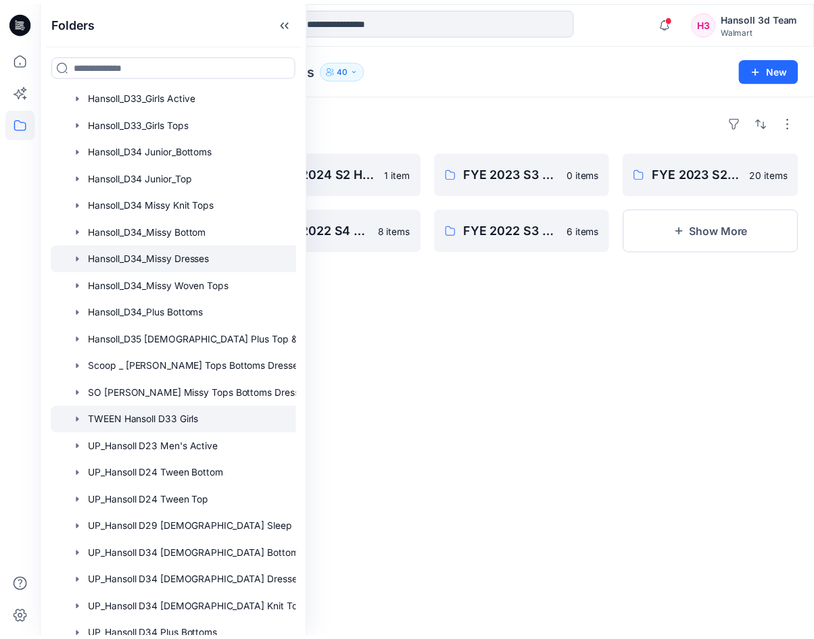
scroll to position [442, 0]
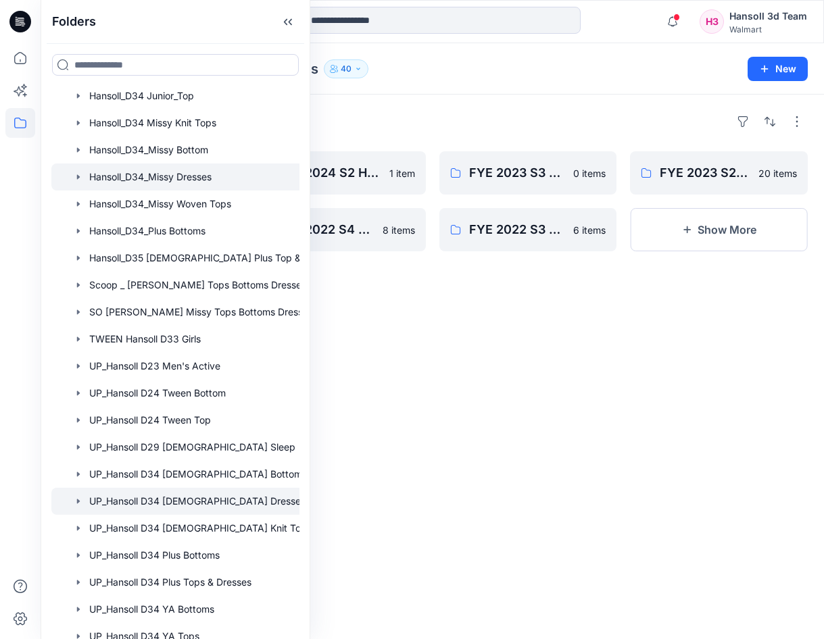
click at [210, 500] on div at bounding box center [192, 501] width 283 height 27
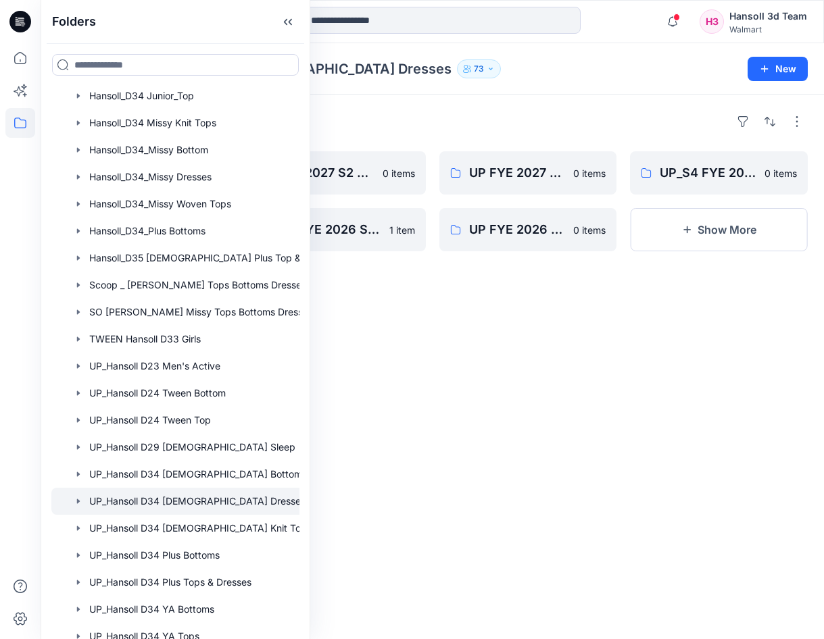
click at [518, 111] on div "Folders" at bounding box center [432, 122] width 751 height 22
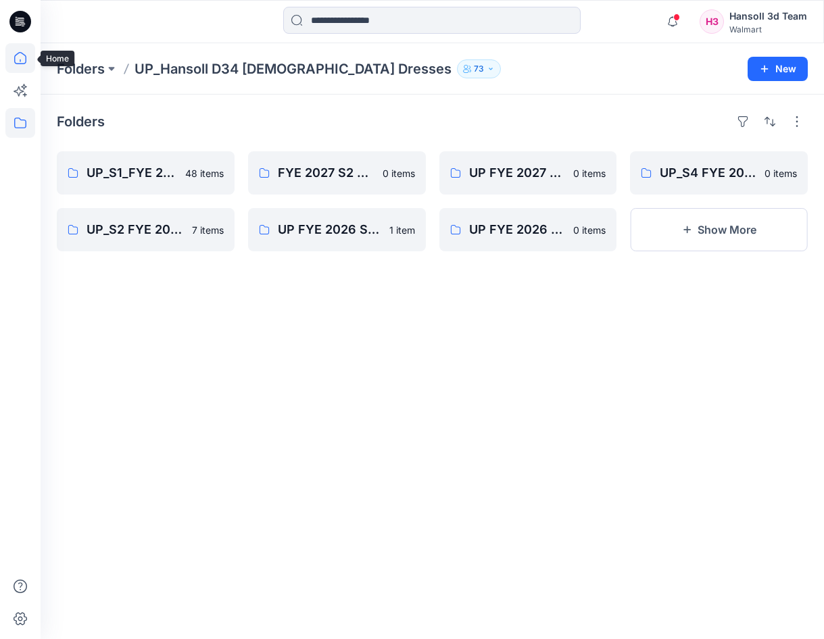
click at [12, 56] on icon at bounding box center [20, 58] width 30 height 30
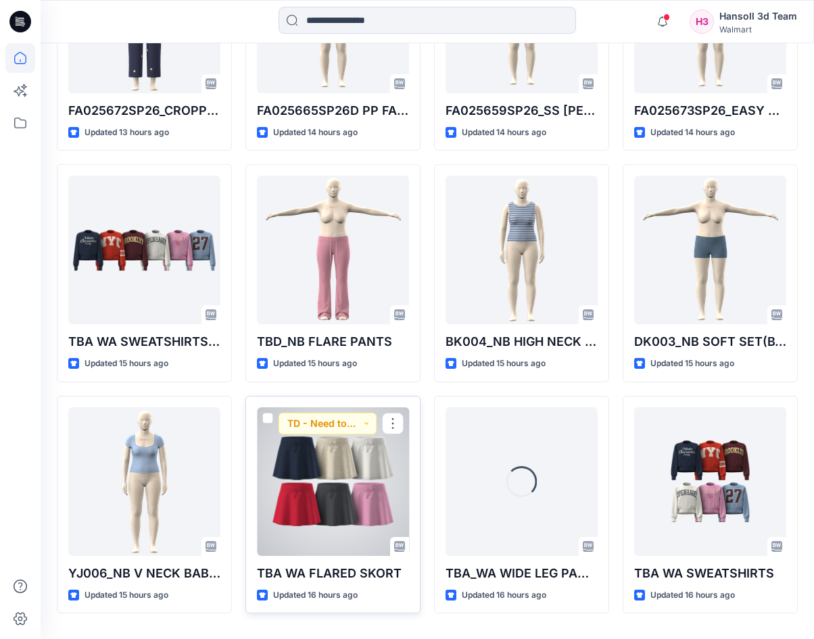
scroll to position [556, 0]
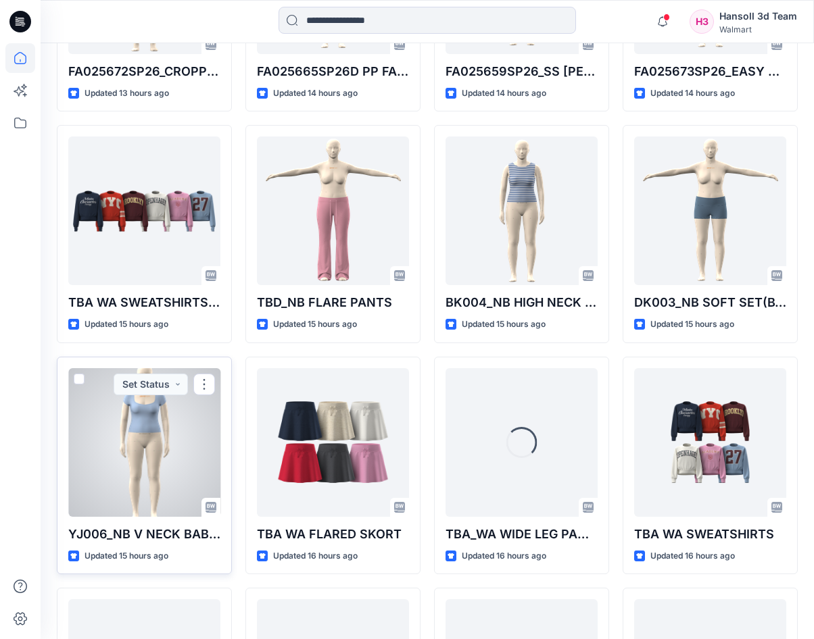
click at [133, 477] on div at bounding box center [144, 442] width 152 height 149
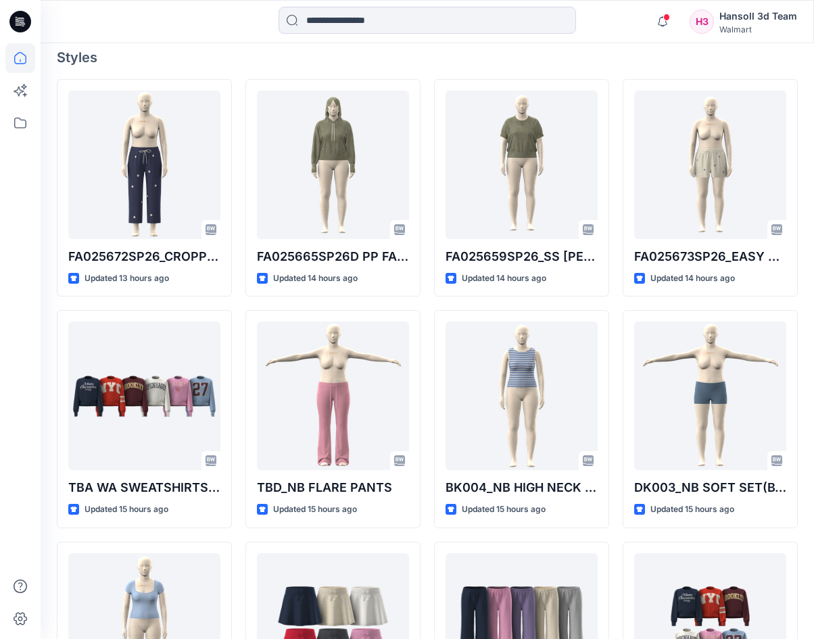
scroll to position [101, 0]
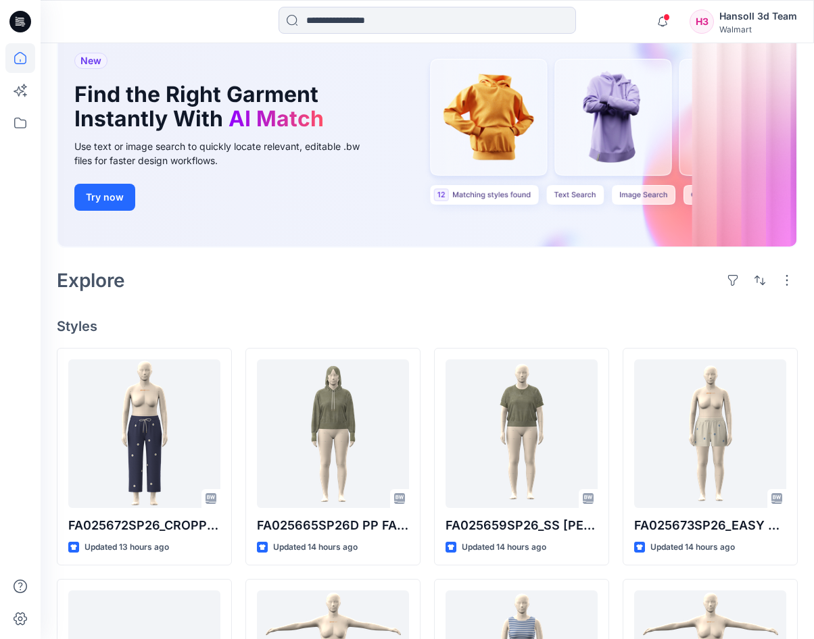
click at [16, 24] on icon at bounding box center [20, 22] width 22 height 22
click at [22, 46] on icon at bounding box center [20, 58] width 30 height 30
click at [18, 137] on icon at bounding box center [20, 123] width 30 height 30
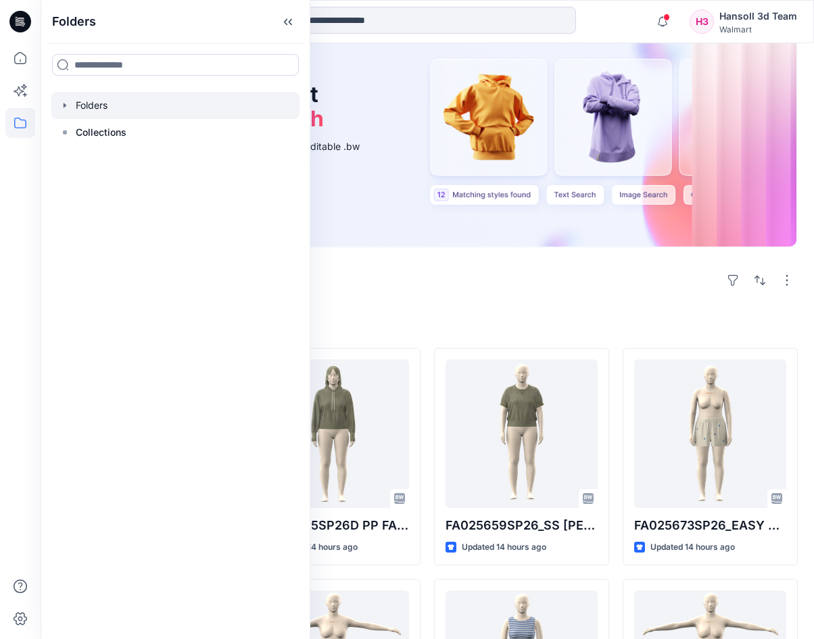
click at [110, 104] on div at bounding box center [175, 105] width 248 height 27
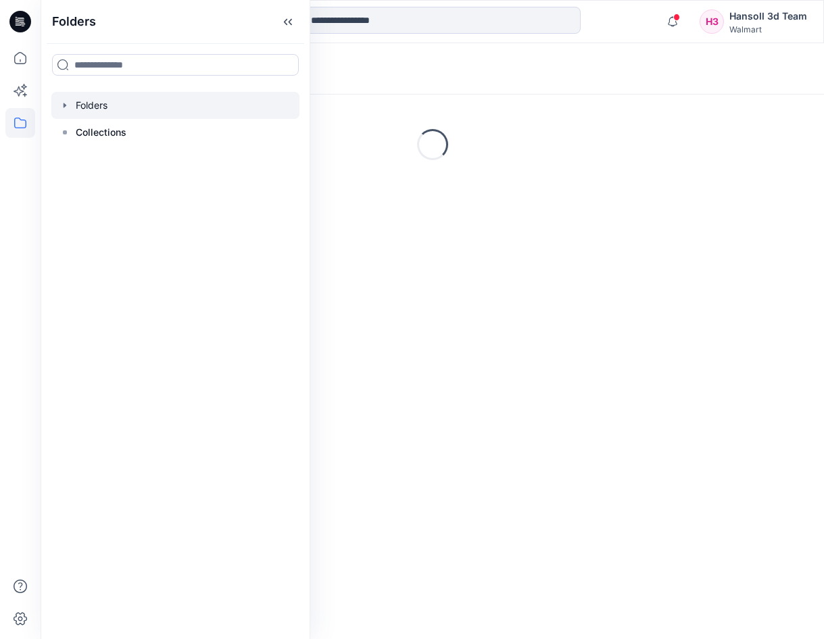
click at [67, 105] on icon "button" at bounding box center [64, 105] width 11 height 11
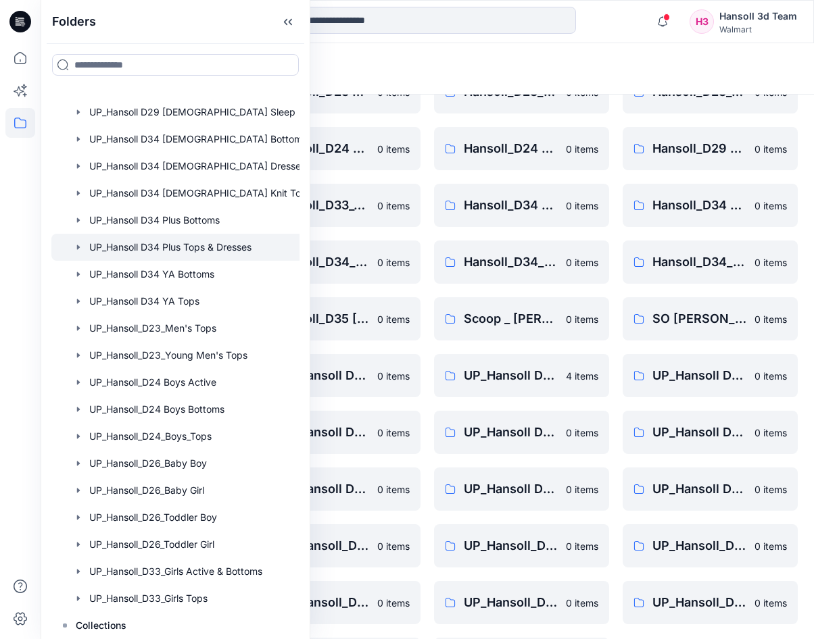
scroll to position [712, 0]
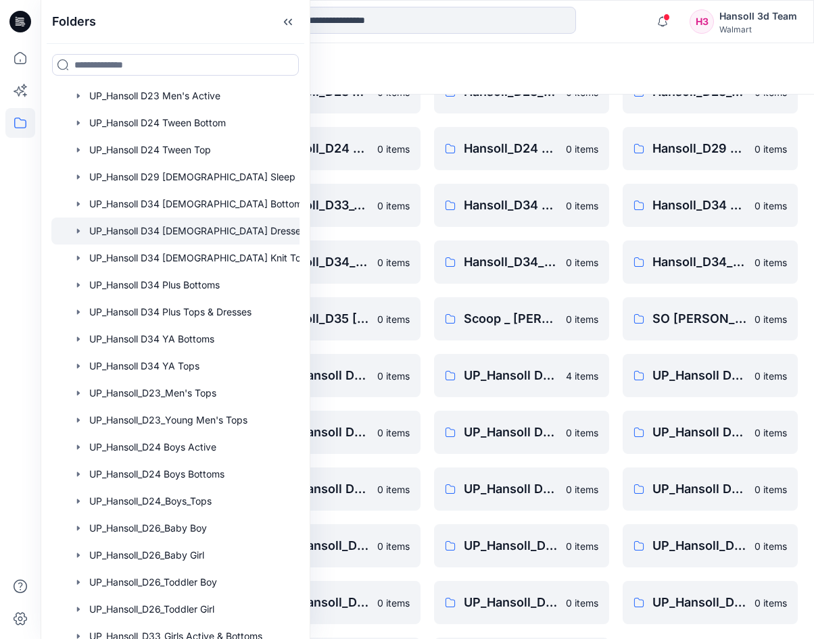
click at [168, 232] on div at bounding box center [192, 231] width 283 height 27
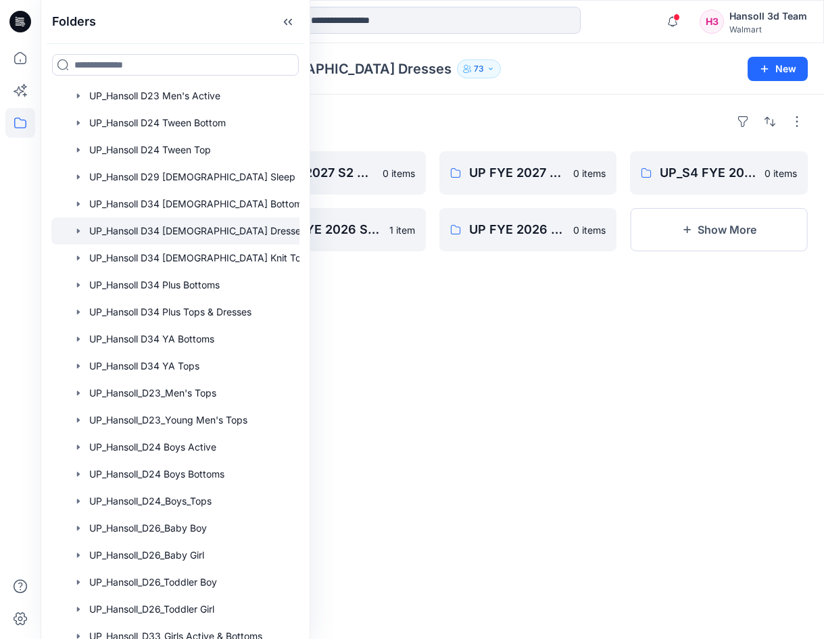
click at [543, 359] on div "Folders UP_S1_FYE 2027 HANSOLL D34 [DEMOGRAPHIC_DATA] DRESSES 48 items UP_S2 FY…" at bounding box center [432, 367] width 783 height 545
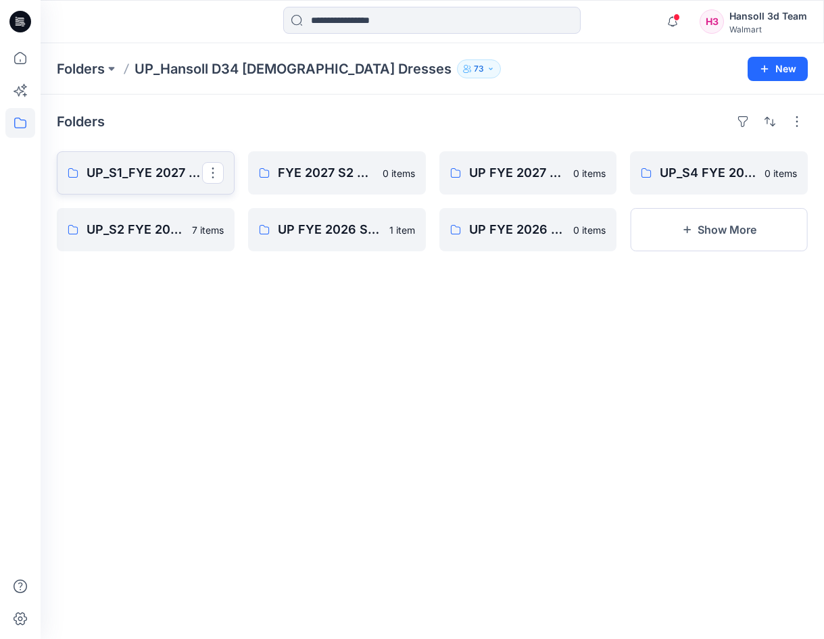
click at [176, 168] on p "UP_S1_FYE 2027 HANSOLL D34 [DEMOGRAPHIC_DATA] DRESSES" at bounding box center [145, 173] width 116 height 19
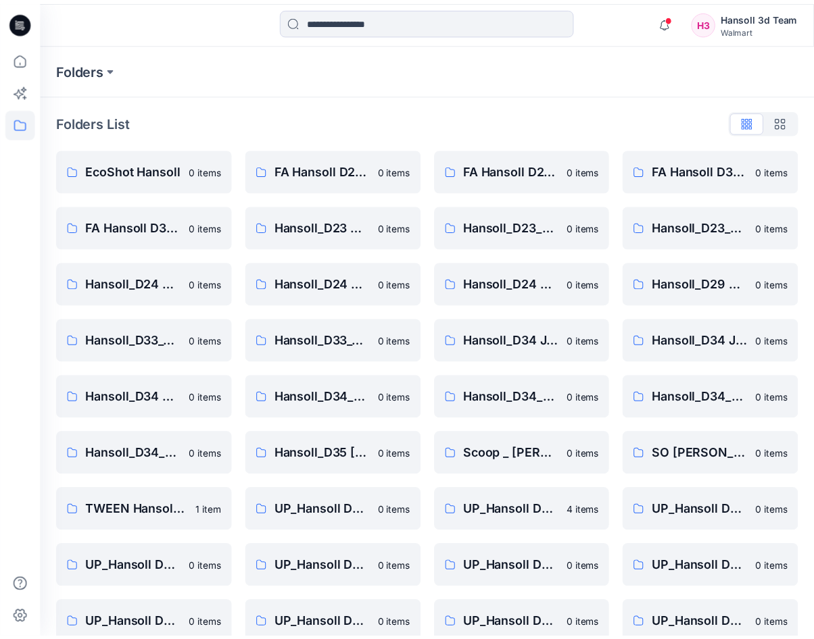
scroll to position [135, 0]
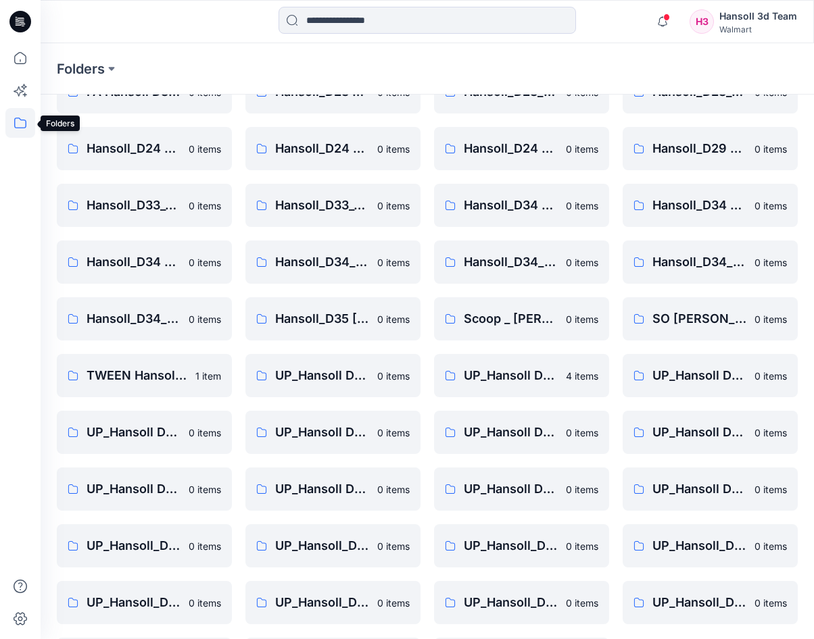
click at [21, 135] on icon at bounding box center [20, 123] width 30 height 30
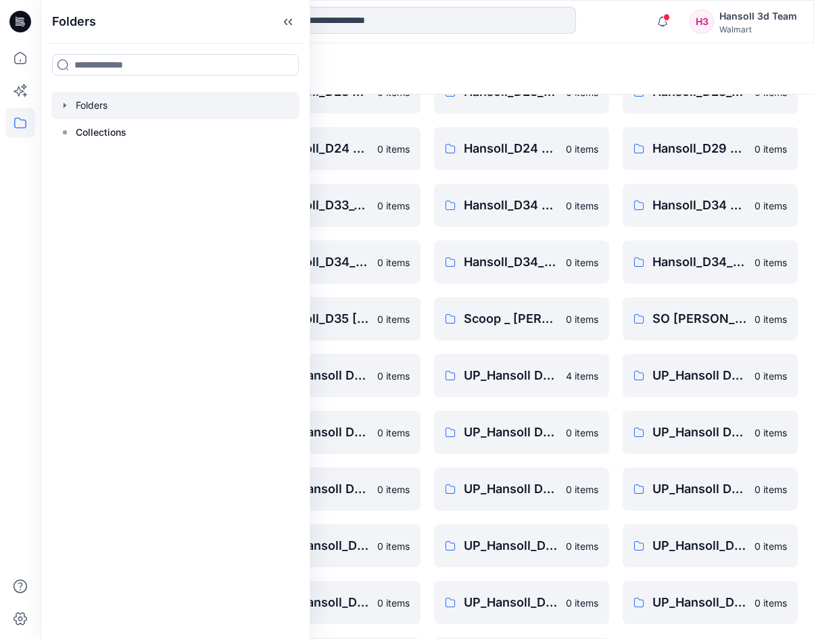
click at [92, 102] on div at bounding box center [175, 105] width 248 height 27
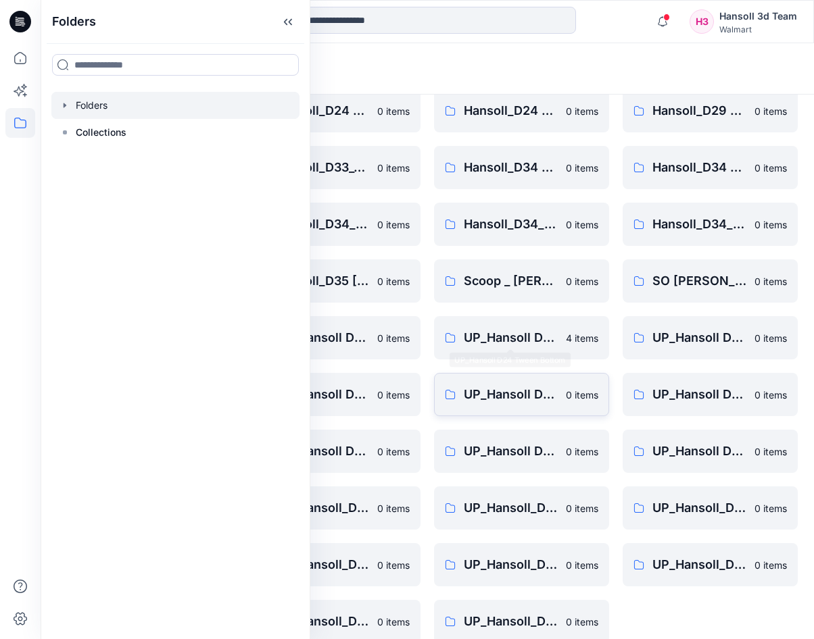
scroll to position [193, 0]
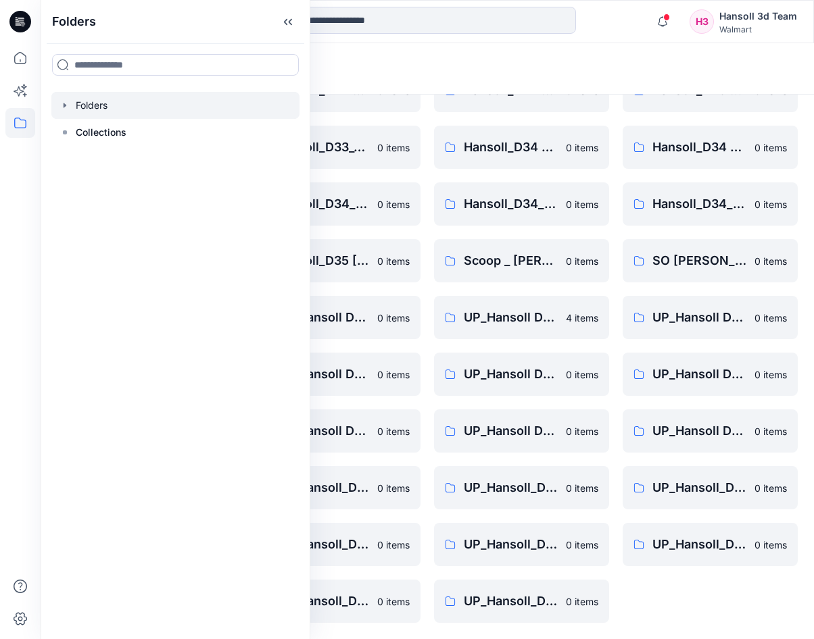
click at [527, 60] on div "Folders" at bounding box center [374, 68] width 635 height 19
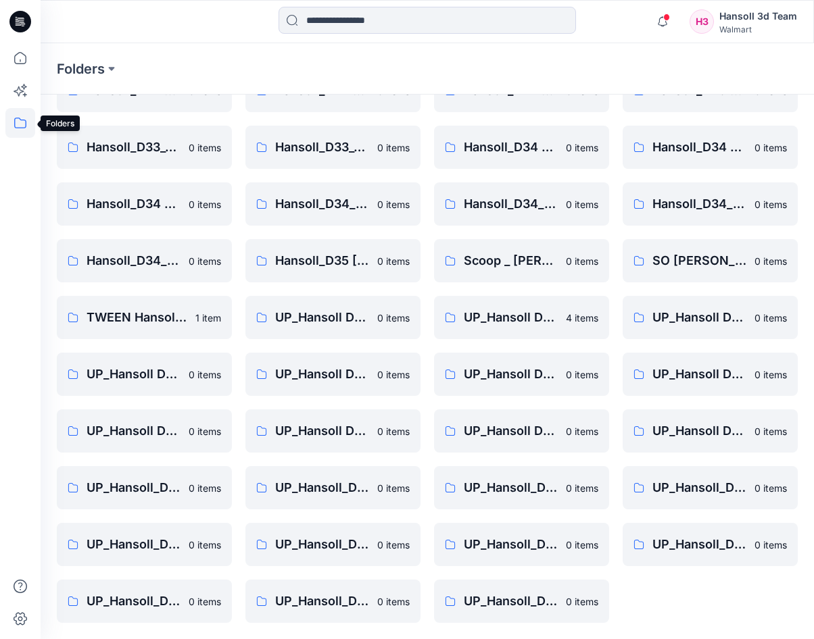
click at [20, 120] on icon at bounding box center [20, 123] width 30 height 30
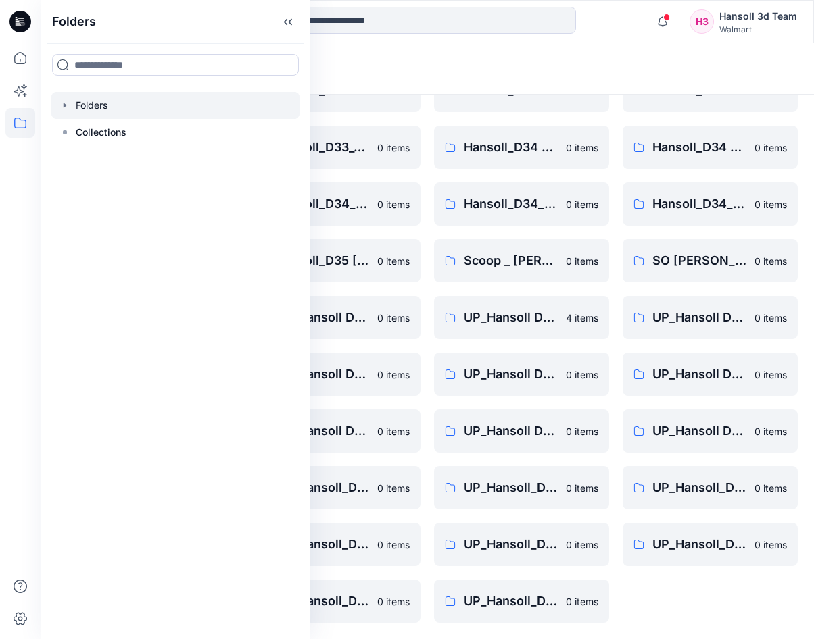
click at [134, 298] on div "Folders Folders Collections" at bounding box center [176, 319] width 270 height 639
